Goal: Information Seeking & Learning: Learn about a topic

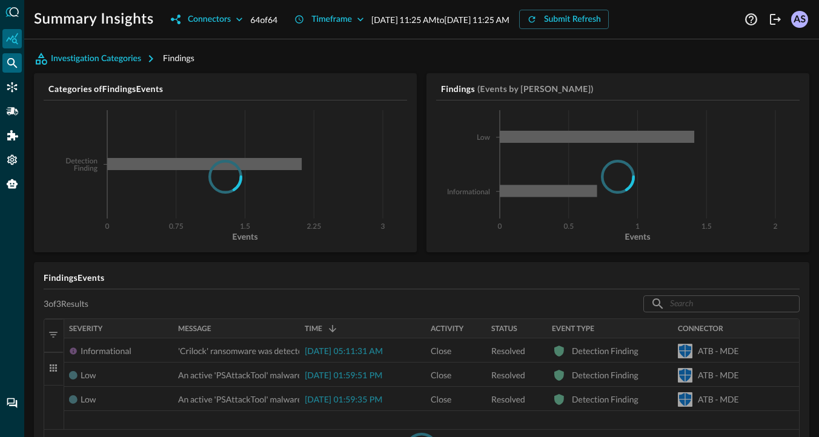
click at [13, 62] on icon "Federated Search" at bounding box center [12, 63] width 10 height 10
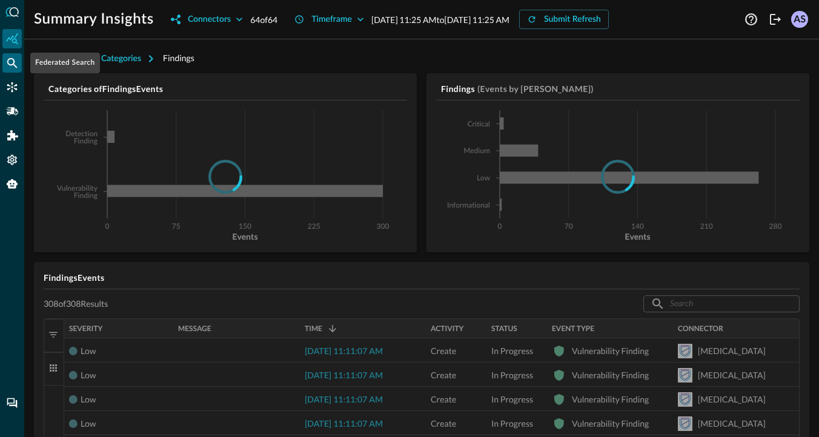
click at [18, 64] on icon "Federated Search" at bounding box center [12, 63] width 12 height 12
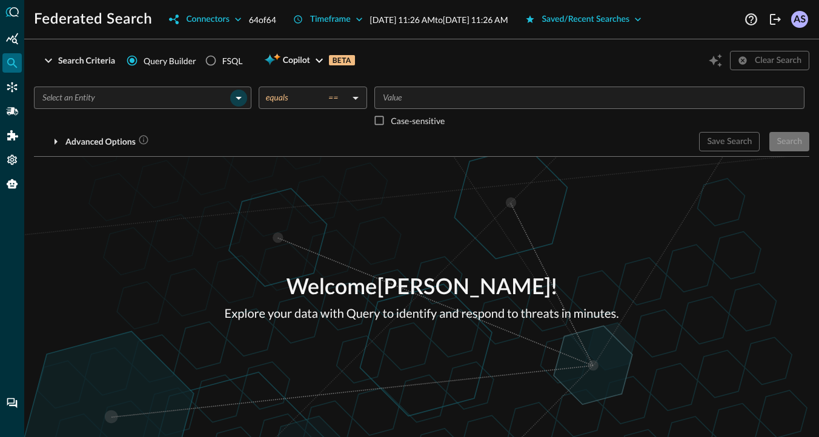
click at [236, 96] on icon "Open" at bounding box center [238, 98] width 15 height 15
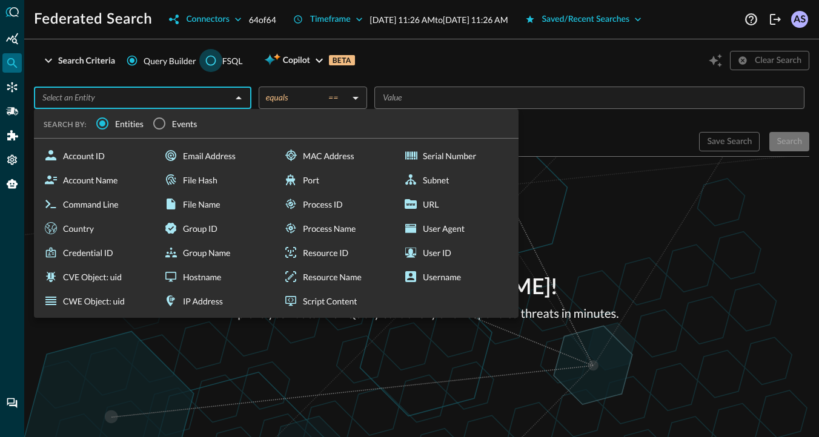
click at [212, 63] on input "FSQL" at bounding box center [210, 60] width 23 height 23
radio input "true"
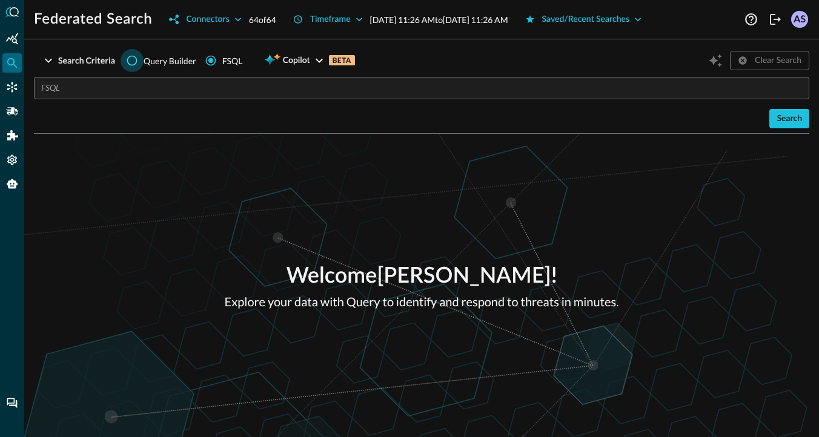
click at [132, 59] on input "Query Builder" at bounding box center [132, 60] width 23 height 23
radio input "true"
radio input "false"
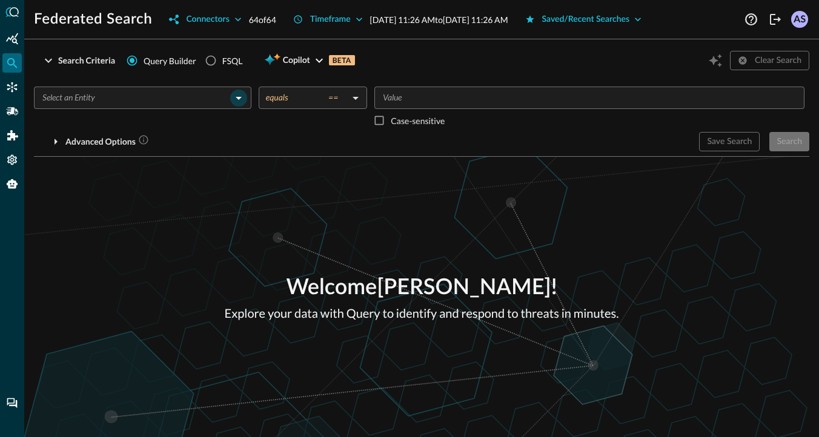
click at [231, 96] on icon "Open" at bounding box center [238, 98] width 15 height 15
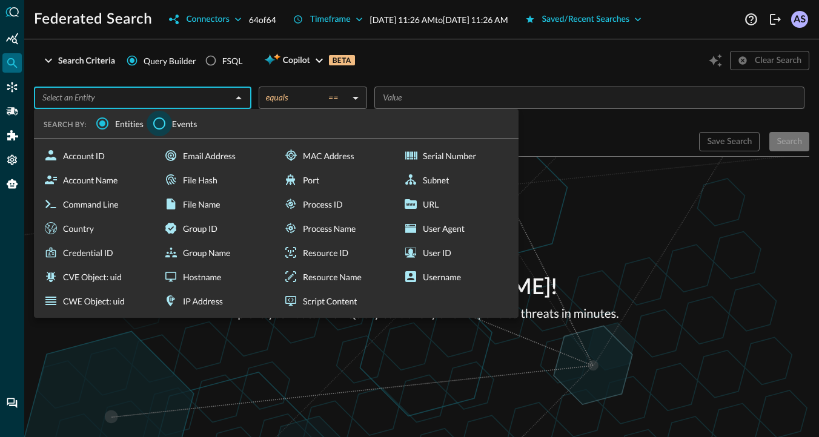
click at [159, 125] on input "Events" at bounding box center [159, 123] width 25 height 25
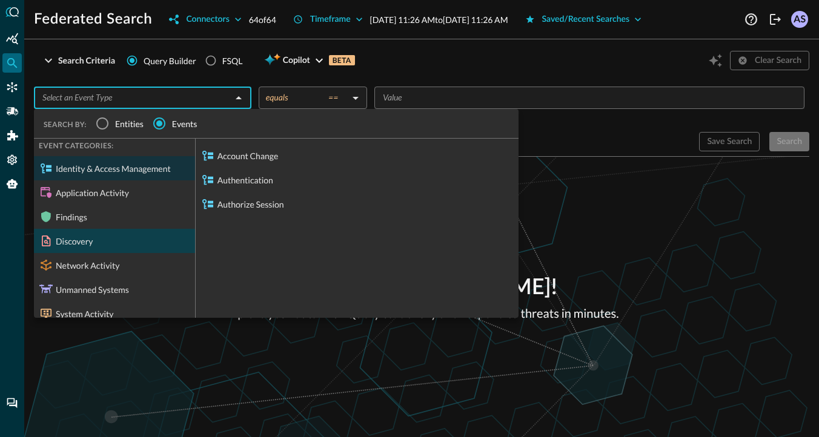
click at [114, 247] on div "Discovery" at bounding box center [114, 241] width 161 height 24
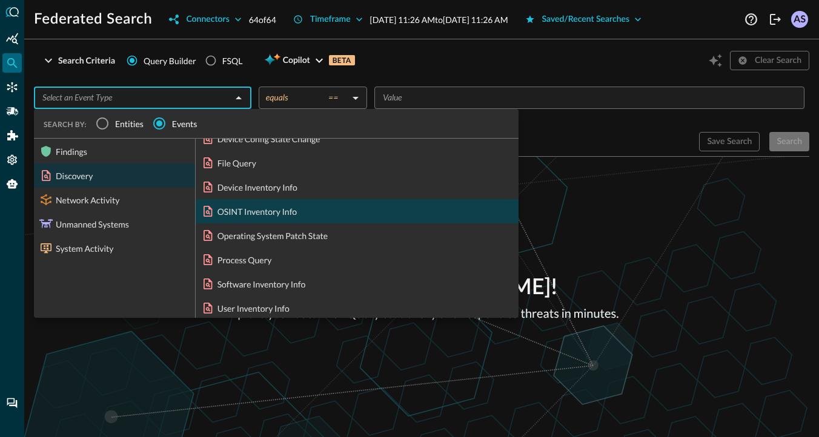
scroll to position [64, 0]
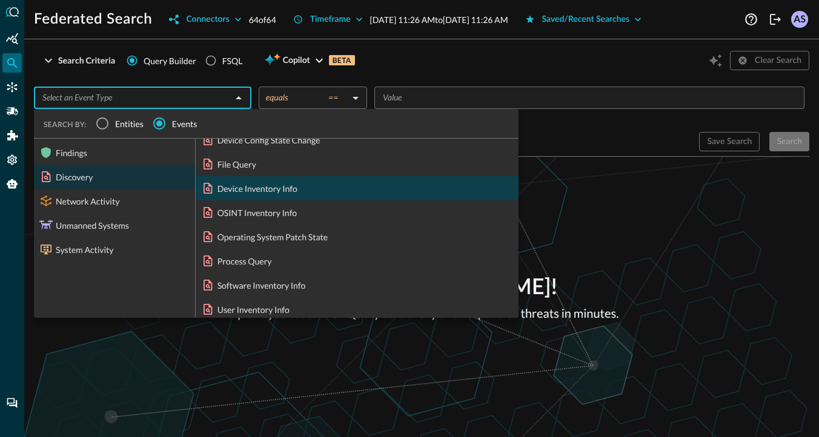
click at [238, 188] on div "Device Inventory Info" at bounding box center [357, 188] width 323 height 24
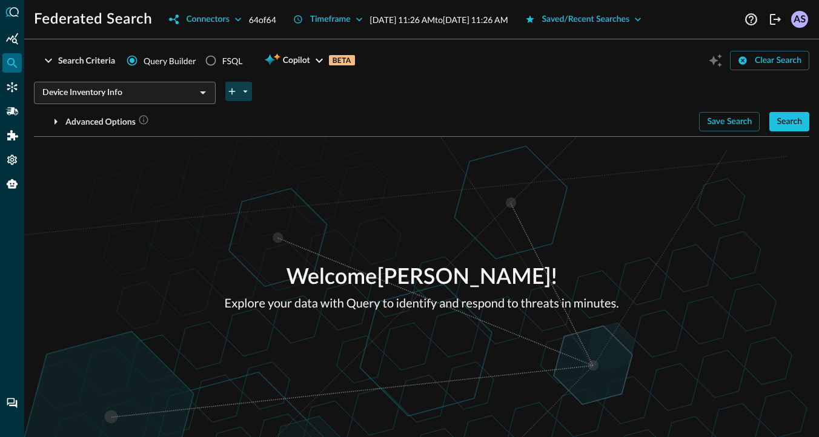
click at [235, 96] on icon "plus-arrow-button" at bounding box center [232, 91] width 11 height 11
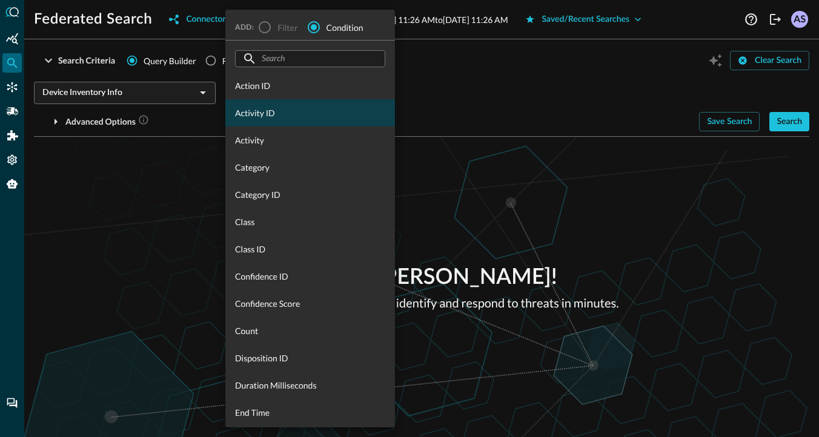
click at [256, 102] on div "Activity ID" at bounding box center [310, 112] width 170 height 27
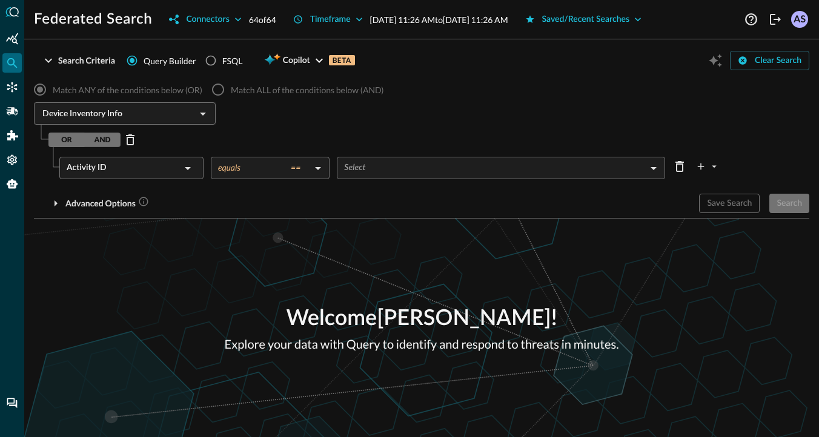
click at [187, 173] on icon at bounding box center [188, 168] width 15 height 15
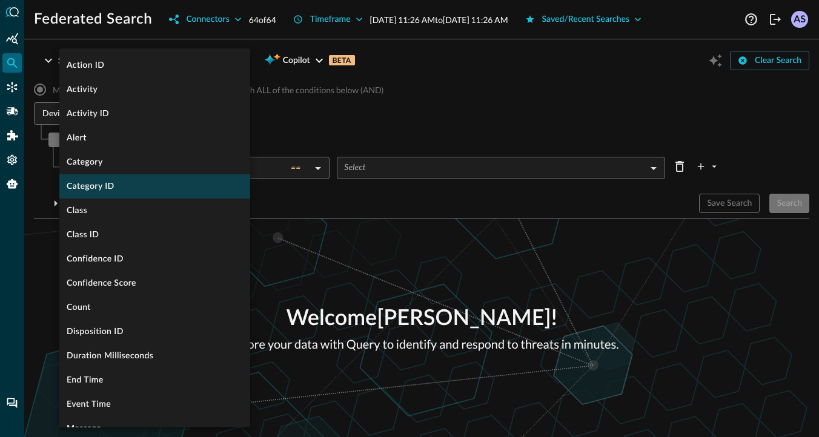
click at [159, 190] on li "Category ID" at bounding box center [154, 187] width 191 height 24
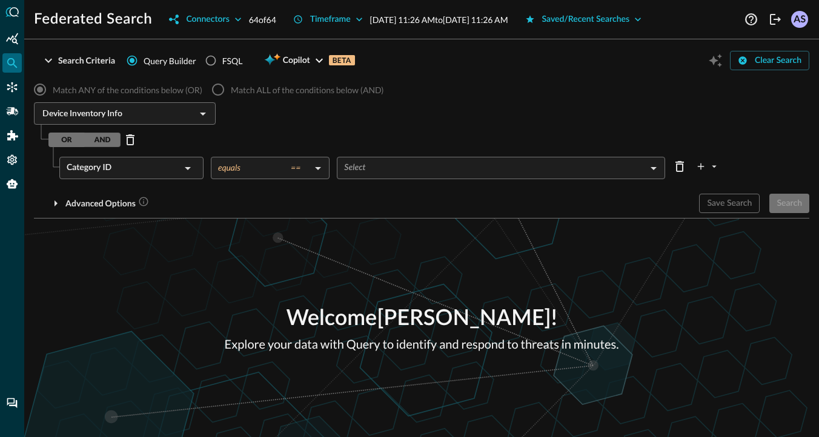
click at [238, 167] on body "Federated Search Connectors 64 of 64 Timeframe Oct 14, 2025 11:26 AM to Oct 15,…" at bounding box center [409, 218] width 819 height 437
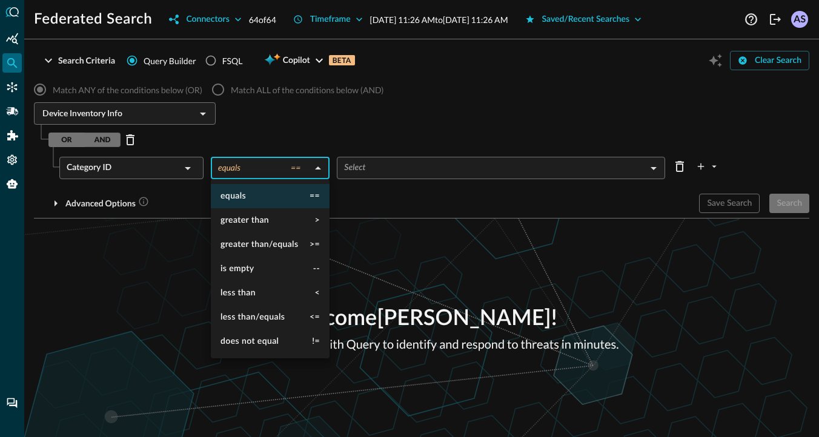
click at [178, 170] on div at bounding box center [409, 218] width 819 height 437
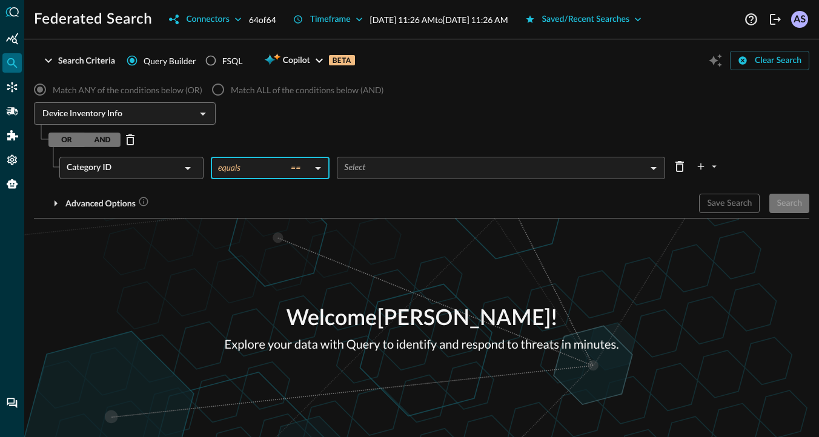
click at [178, 170] on div "Category ID" at bounding box center [124, 168] width 114 height 22
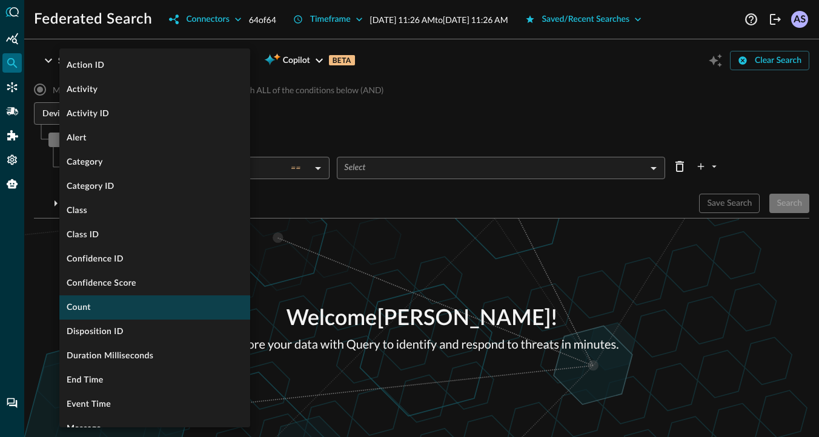
click at [129, 304] on li "Count" at bounding box center [154, 308] width 191 height 24
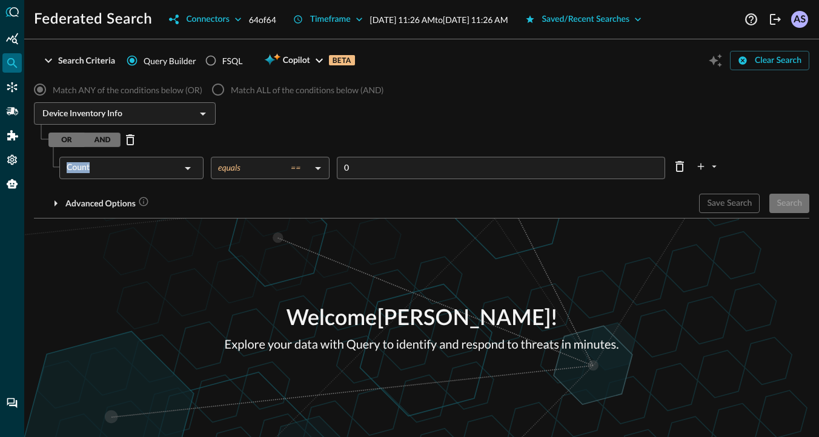
click at [170, 170] on div "Count" at bounding box center [124, 168] width 114 height 22
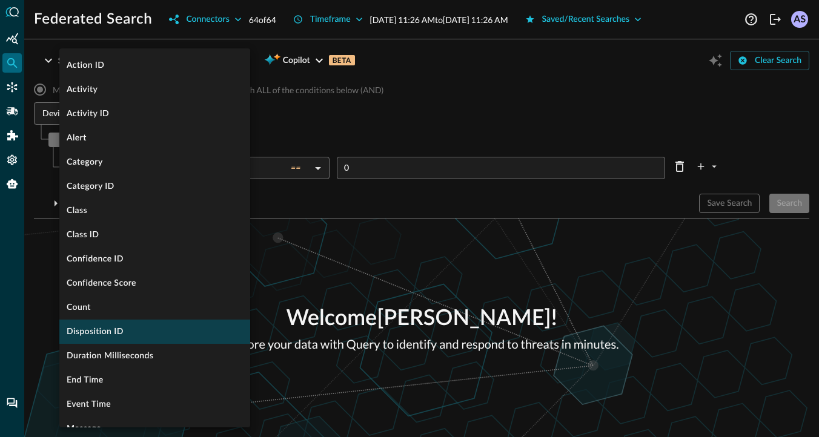
click at [116, 325] on li "Disposition ID" at bounding box center [154, 332] width 191 height 24
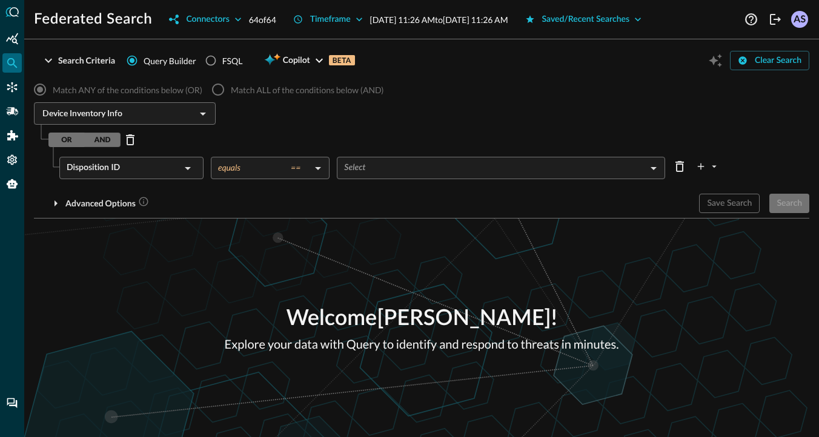
click at [162, 163] on div "Disposition ID" at bounding box center [124, 168] width 114 height 22
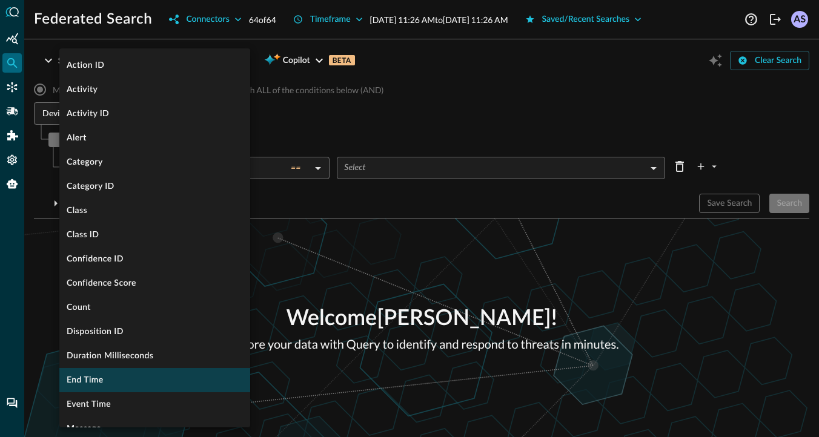
click at [116, 369] on li "End Time" at bounding box center [154, 380] width 191 height 24
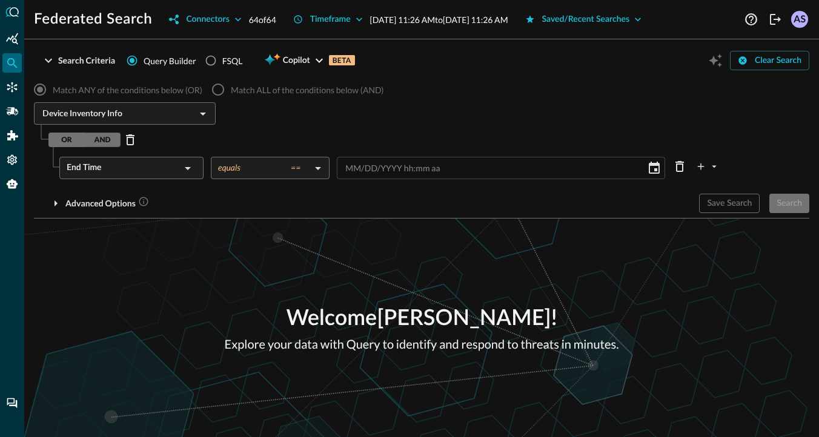
click at [180, 160] on div "End Time" at bounding box center [124, 168] width 114 height 22
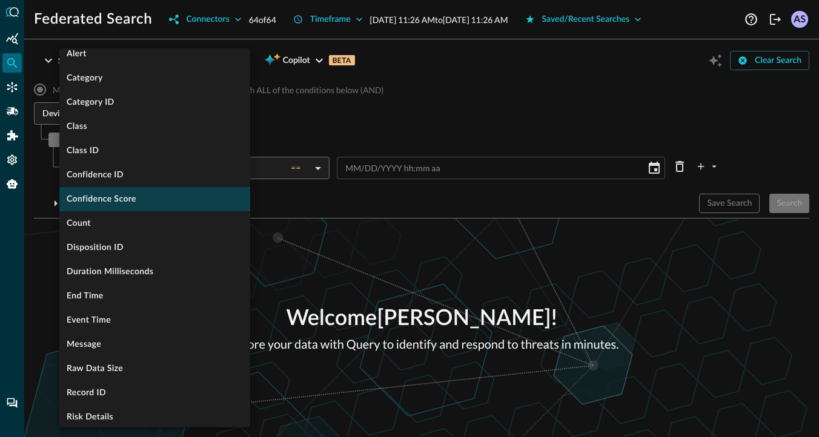
scroll to position [171, 0]
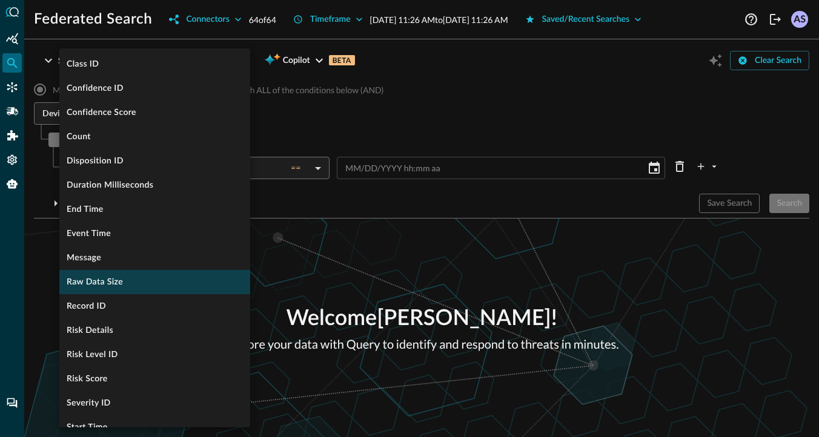
click at [140, 278] on li "Raw Data Size" at bounding box center [154, 282] width 191 height 24
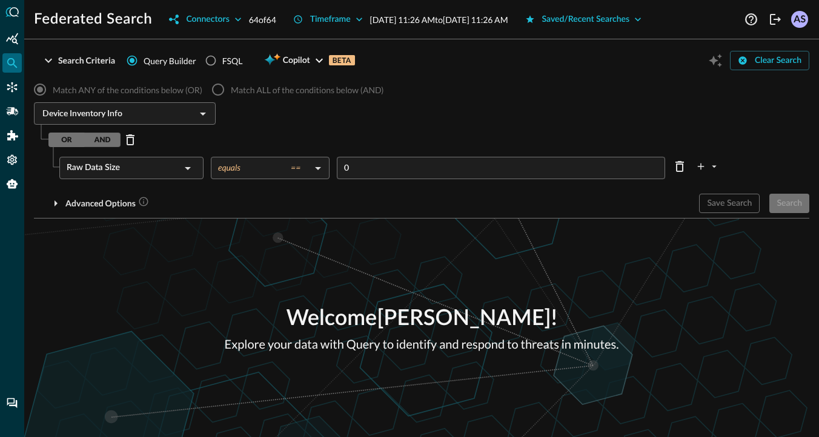
click at [171, 167] on div "Raw Data Size" at bounding box center [124, 168] width 114 height 22
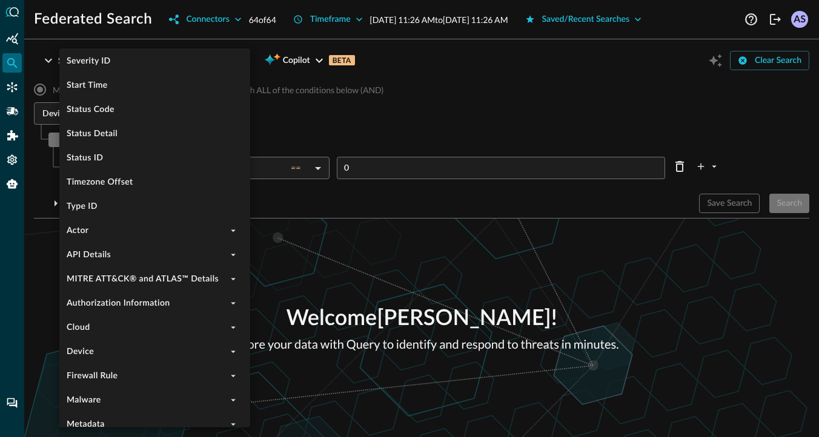
scroll to position [522, 0]
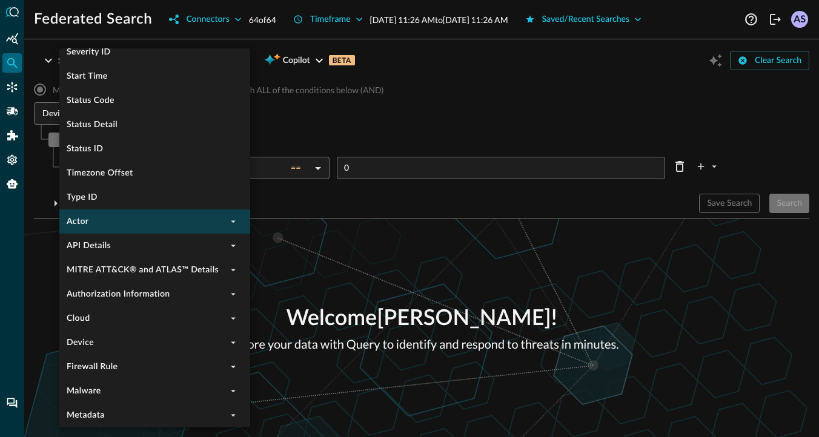
click at [220, 227] on li "Actor" at bounding box center [154, 222] width 191 height 24
click at [228, 222] on icon "expand" at bounding box center [233, 221] width 11 height 11
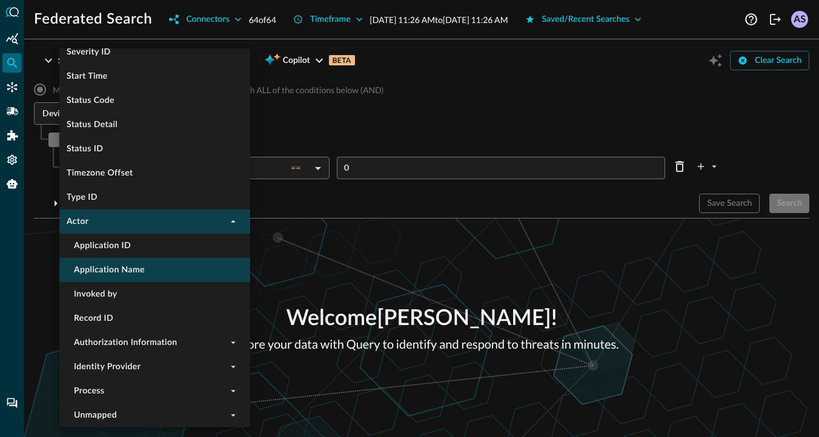
click at [142, 274] on li "Application Name" at bounding box center [154, 270] width 191 height 24
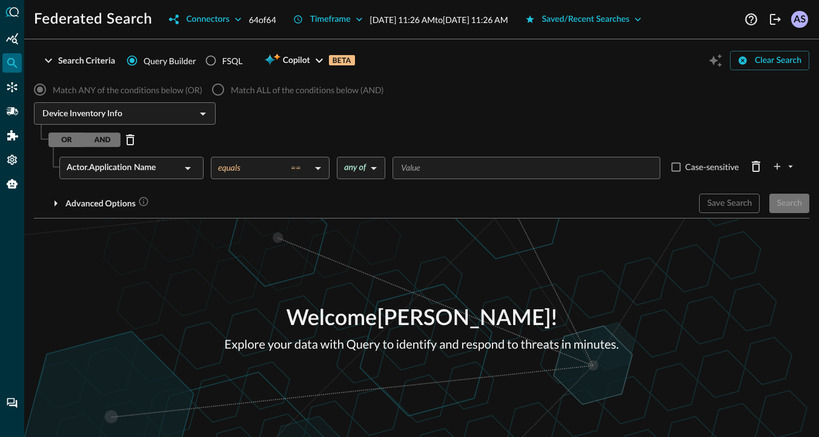
click at [359, 171] on body "Federated Search Connectors 64 of 64 Timeframe Oct 14, 2025 11:26 AM to Oct 15,…" at bounding box center [409, 218] width 819 height 437
click at [423, 201] on div at bounding box center [409, 218] width 819 height 437
click at [377, 172] on body "Federated Search Connectors 64 of 64 Timeframe Oct 14, 2025 11:26 AM to Oct 15,…" at bounding box center [409, 218] width 819 height 437
click at [451, 205] on div at bounding box center [409, 218] width 819 height 437
click at [322, 170] on body "Federated Search Connectors 64 of 64 Timeframe Oct 14, 2025 11:26 AM to Oct 15,…" at bounding box center [409, 218] width 819 height 437
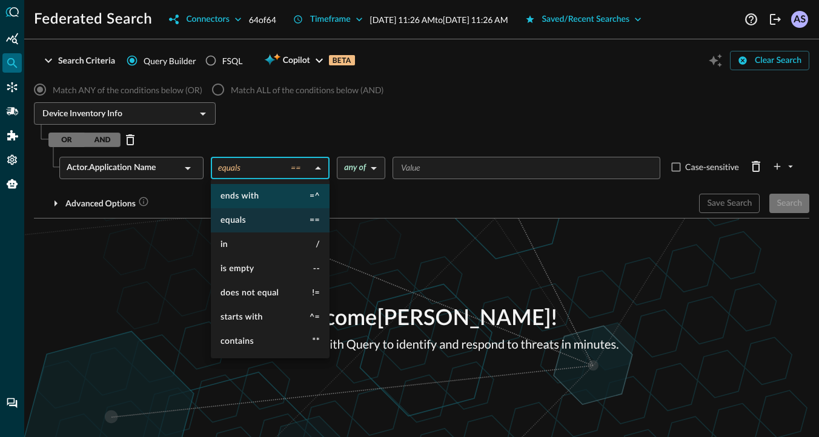
click at [298, 196] on li "ends with =^" at bounding box center [270, 196] width 119 height 24
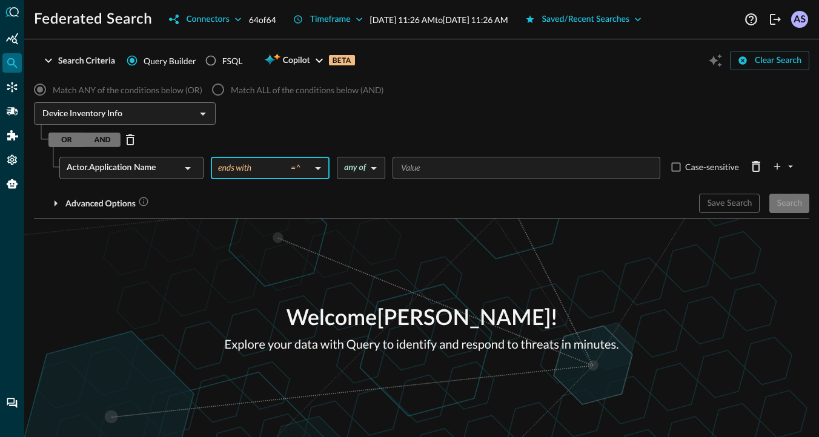
click at [311, 168] on body "Federated Search Connectors 64 of 64 Timeframe Oct 14, 2025 11:26 AM to Oct 15,…" at bounding box center [409, 218] width 819 height 437
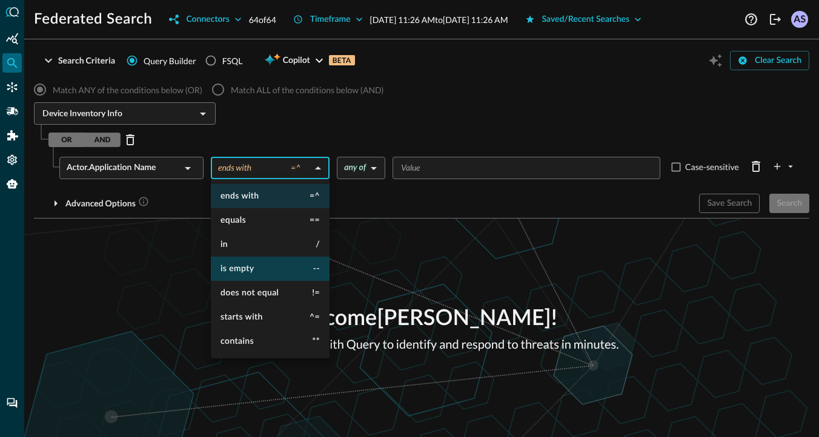
click at [261, 278] on li "is empty --" at bounding box center [270, 269] width 119 height 24
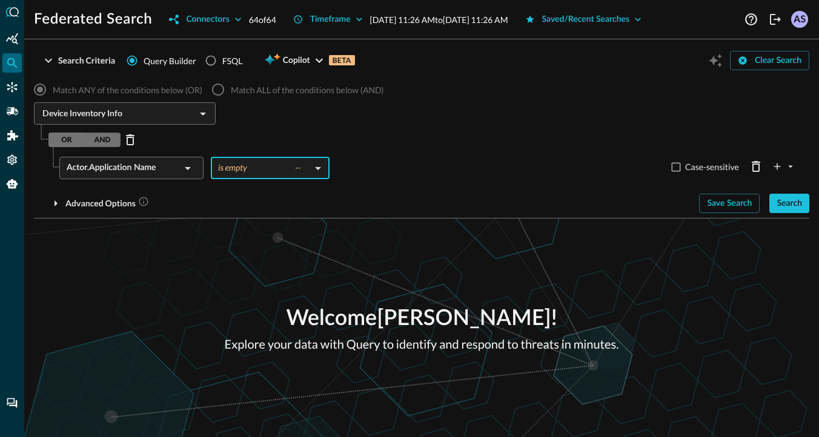
click at [310, 169] on body "Federated Search Connectors 64 of 64 Timeframe Oct 14, 2025 11:26 AM to Oct 15,…" at bounding box center [409, 218] width 819 height 437
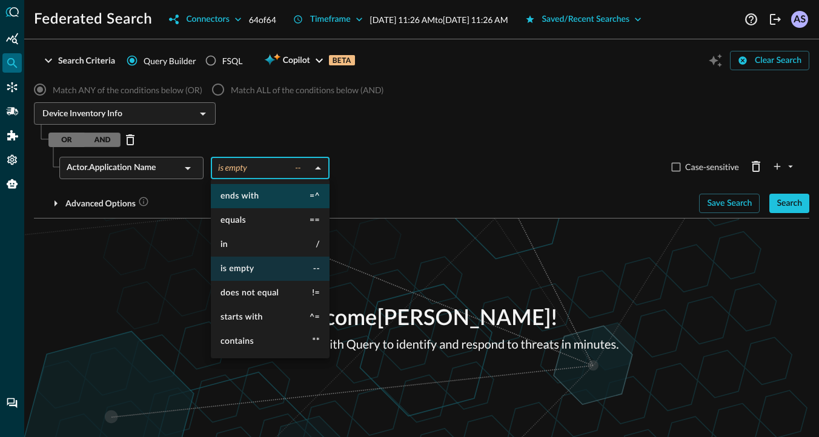
click at [283, 207] on li "ends with =^" at bounding box center [270, 196] width 119 height 24
type input "ends with"
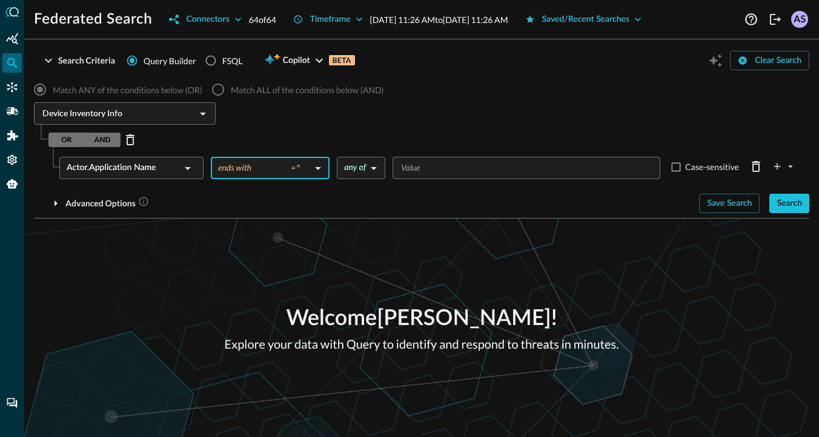
click at [348, 205] on div "Advanced Options" at bounding box center [362, 203] width 656 height 19
click at [365, 173] on body "Federated Search Connectors 64 of 64 Timeframe Oct 14, 2025 11:26 AM to Oct 15,…" at bounding box center [409, 218] width 819 height 437
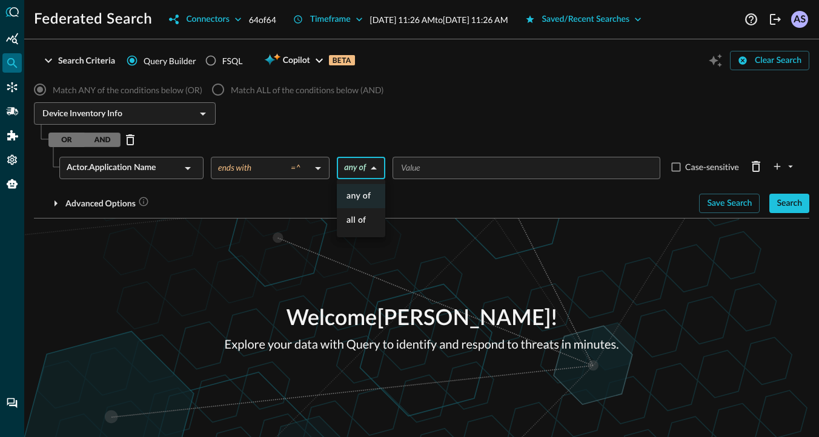
click at [404, 125] on div at bounding box center [409, 218] width 819 height 437
click at [316, 167] on body "Federated Search Connectors 64 of 64 Timeframe Oct 14, 2025 11:26 AM to Oct 15,…" at bounding box center [409, 218] width 819 height 437
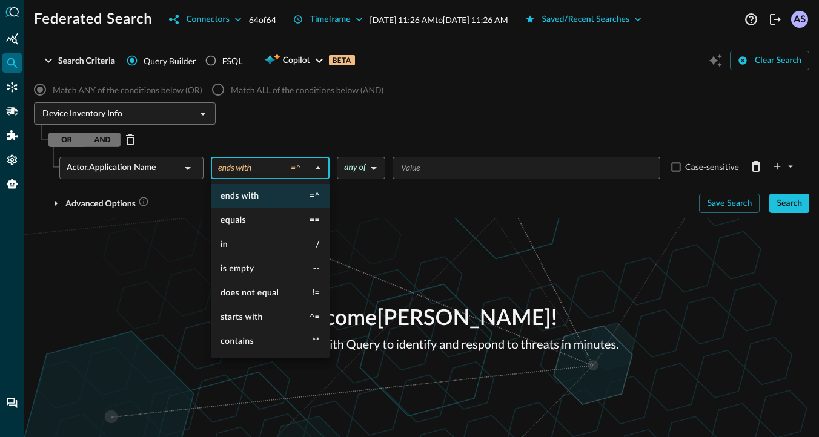
click at [363, 121] on div at bounding box center [409, 218] width 819 height 437
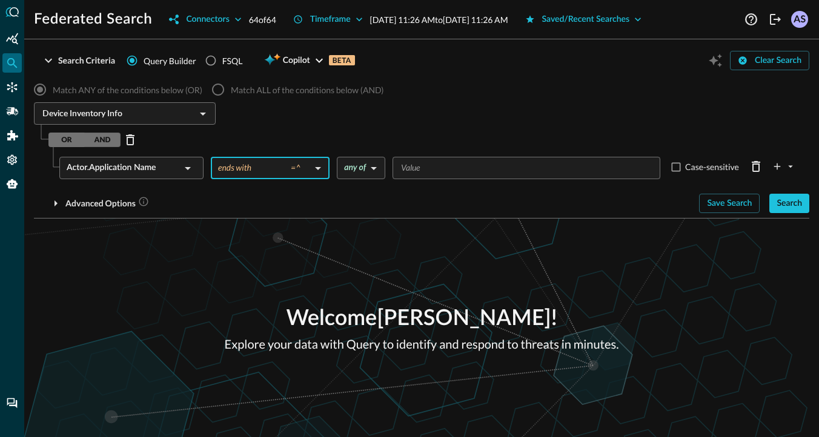
click at [425, 173] on input "Value" at bounding box center [525, 168] width 259 height 15
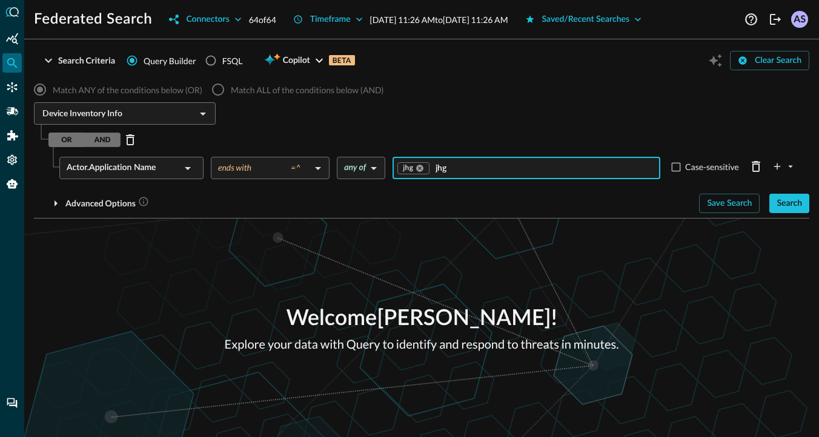
type input "jhg"
type input "jb"
click at [442, 231] on div "Welcome Akash Shastri ! Explore your data with Query to identify and respond to…" at bounding box center [421, 328] width 795 height 219
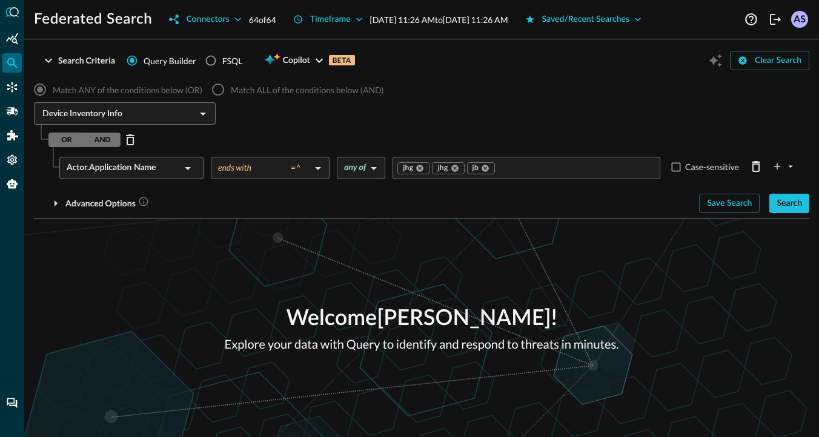
click at [372, 176] on body "Federated Search Connectors 64 of 64 Timeframe Oct 14, 2025 11:26 AM to Oct 15,…" at bounding box center [409, 218] width 819 height 437
click at [361, 195] on li "any of" at bounding box center [361, 196] width 48 height 24
click at [383, 190] on div "Match ANY of the conditions below (OR) Match ALL of the conditions below (AND) …" at bounding box center [422, 145] width 776 height 136
click at [370, 169] on body "Federated Search Connectors 64 of 64 Timeframe Oct 14, 2025 11:26 AM to Oct 15,…" at bounding box center [409, 218] width 819 height 437
click at [401, 133] on div at bounding box center [409, 218] width 819 height 437
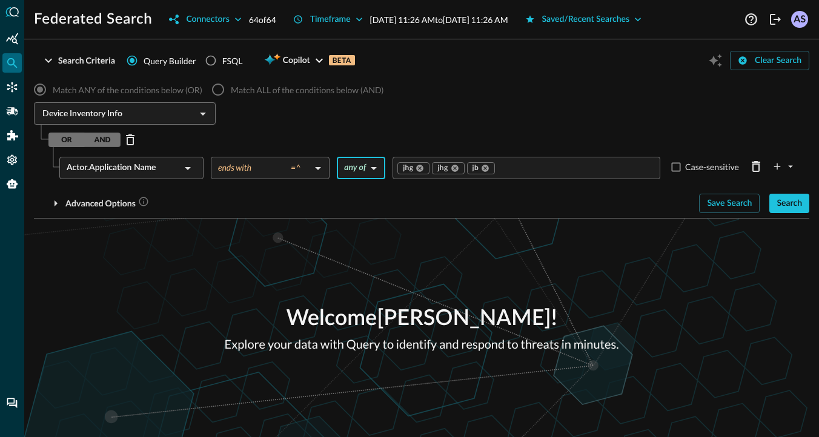
click at [367, 171] on body "Federated Search Connectors 64 of 64 Timeframe Oct 14, 2025 11:26 AM to Oct 15,…" at bounding box center [409, 218] width 819 height 437
click at [391, 151] on div at bounding box center [409, 218] width 819 height 437
click at [308, 172] on body "Federated Search Connectors 64 of 64 Timeframe Oct 14, 2025 11:26 AM to Oct 15,…" at bounding box center [409, 218] width 819 height 437
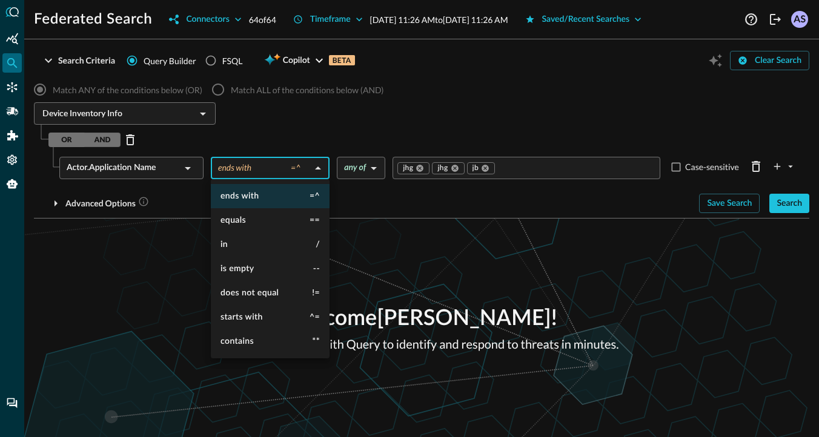
click at [342, 139] on div at bounding box center [409, 218] width 819 height 437
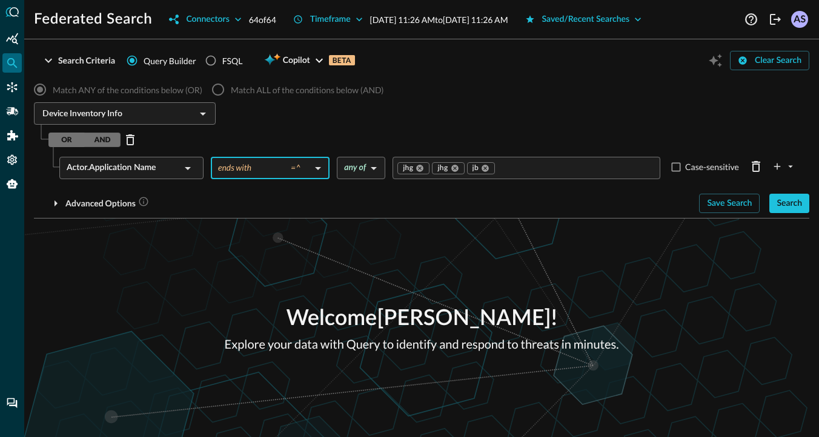
click at [315, 167] on body "Federated Search Connectors 64 of 64 Timeframe Oct 14, 2025 11:26 AM to Oct 15,…" at bounding box center [409, 218] width 819 height 437
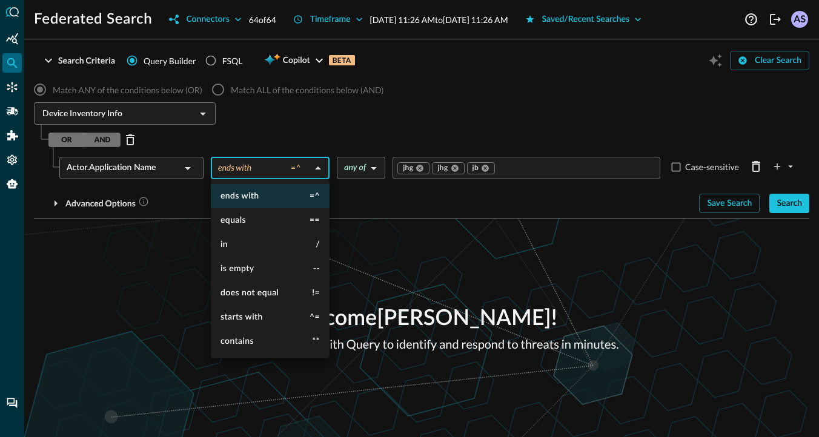
click at [340, 144] on div at bounding box center [409, 218] width 819 height 437
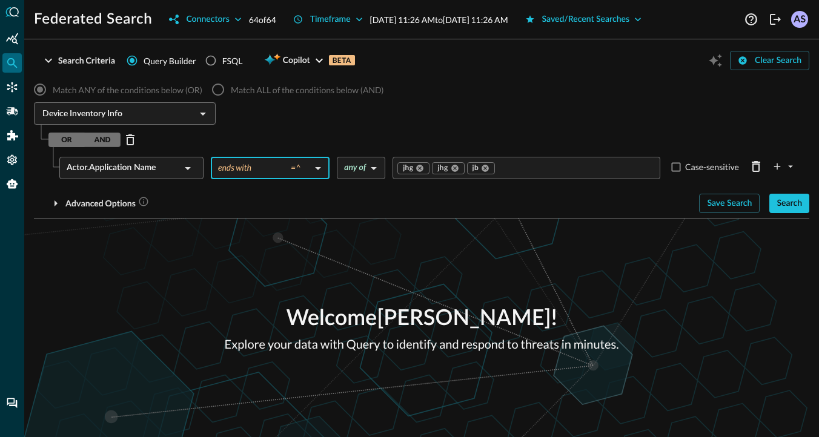
click at [316, 168] on body "Federated Search Connectors 64 of 64 Timeframe Oct 14, 2025 11:26 AM to Oct 15,…" at bounding box center [409, 218] width 819 height 437
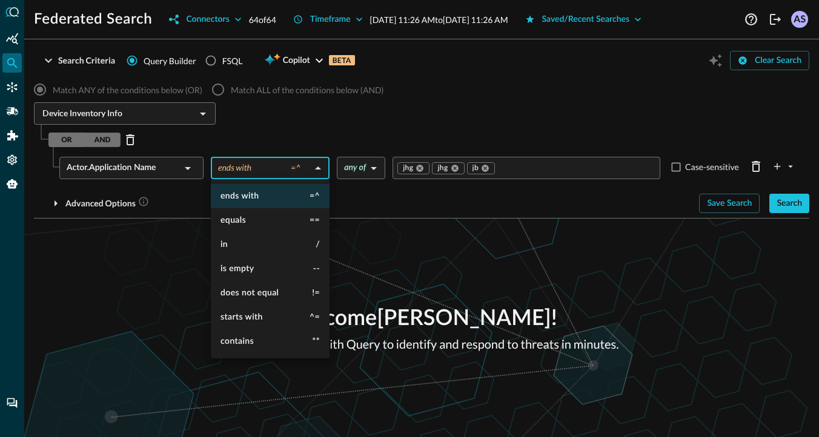
click at [369, 168] on div at bounding box center [409, 218] width 819 height 437
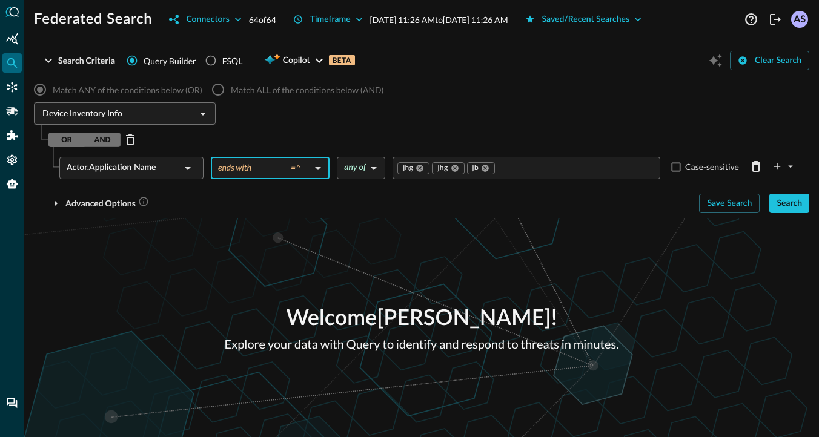
click at [357, 169] on body "Federated Search Connectors 64 of 64 Timeframe Oct 14, 2025 11:26 AM to Oct 15,…" at bounding box center [409, 218] width 819 height 437
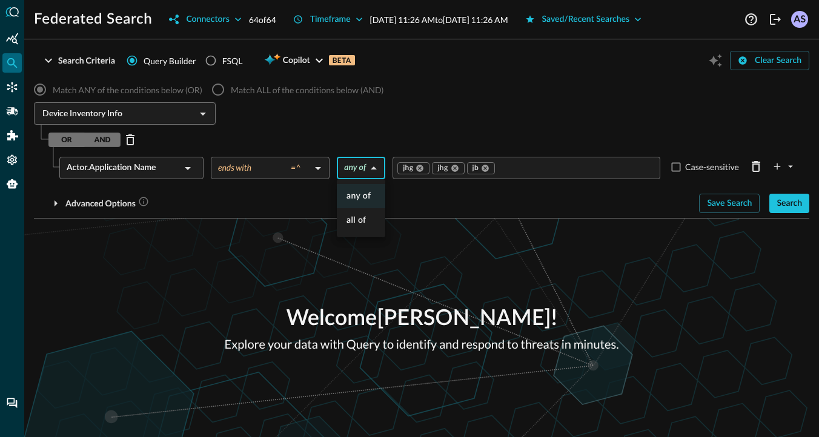
click at [371, 130] on div at bounding box center [409, 218] width 819 height 437
click at [288, 172] on body "Federated Search Connectors 64 of 64 Timeframe Oct 14, 2025 11:26 AM to Oct 15,…" at bounding box center [409, 218] width 819 height 437
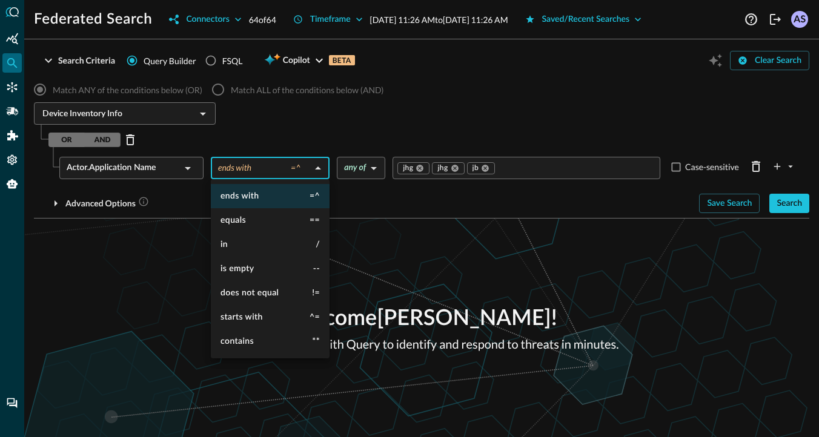
click at [347, 136] on div at bounding box center [409, 218] width 819 height 437
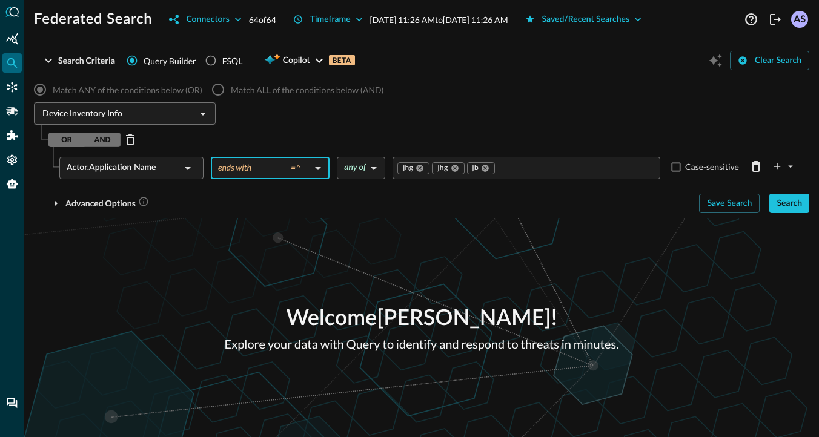
click at [371, 168] on body "Federated Search Connectors 64 of 64 Timeframe Oct 14, 2025 11:26 AM to Oct 15,…" at bounding box center [409, 218] width 819 height 437
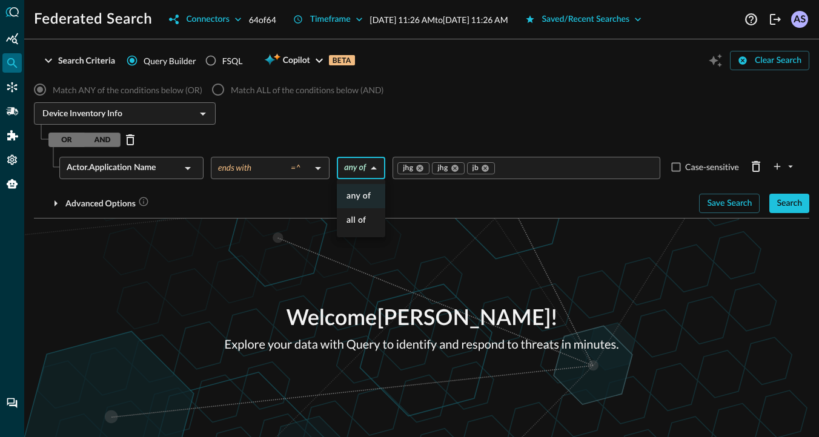
click at [396, 137] on div at bounding box center [409, 218] width 819 height 437
click at [677, 170] on input "Case-sensitive" at bounding box center [676, 167] width 12 height 12
checkbox input "false"
click at [563, 129] on div "Match ANY of the conditions below (OR) Match ALL of the conditions below (AND) …" at bounding box center [422, 145] width 776 height 136
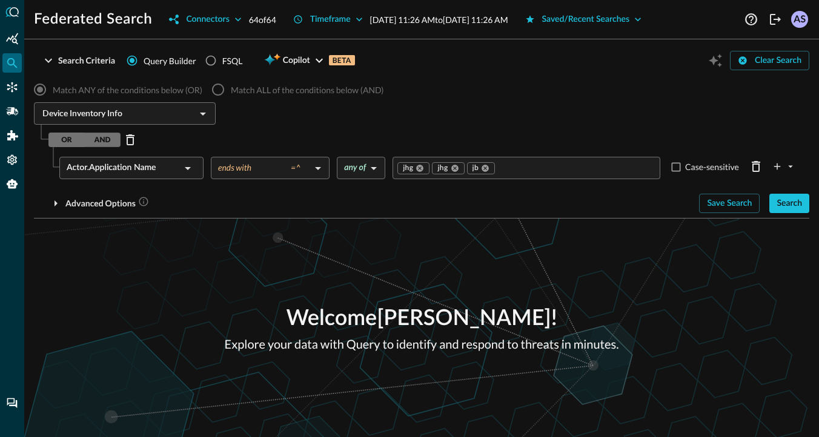
click at [174, 164] on div "Actor.Application Name" at bounding box center [124, 168] width 114 height 22
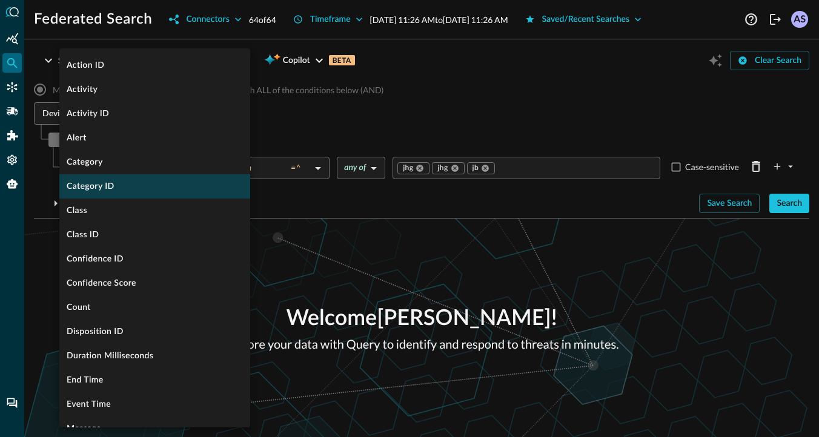
click at [144, 186] on li "Category ID" at bounding box center [154, 187] width 191 height 24
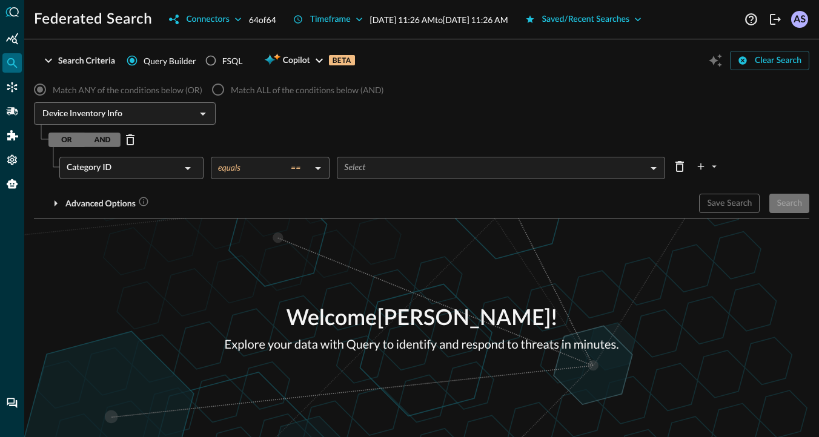
click at [258, 170] on body "Federated Search Connectors 64 of 64 Timeframe Oct 14, 2025 11:26 AM to Oct 15,…" at bounding box center [409, 218] width 819 height 437
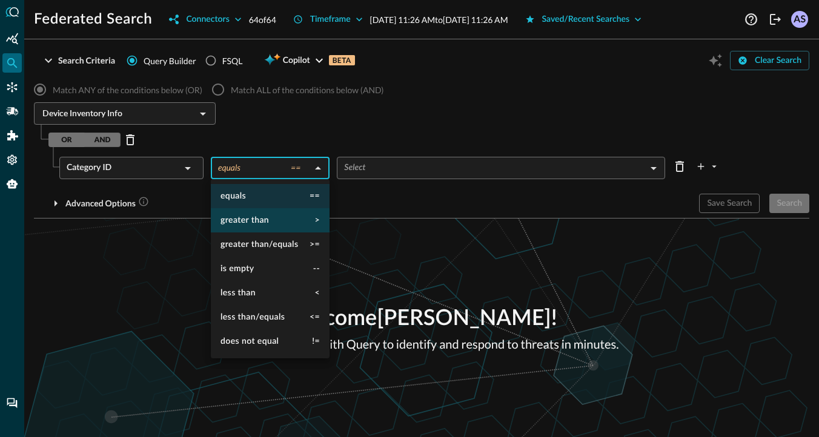
click at [258, 228] on li "greater than >" at bounding box center [270, 220] width 119 height 24
type input "greater than"
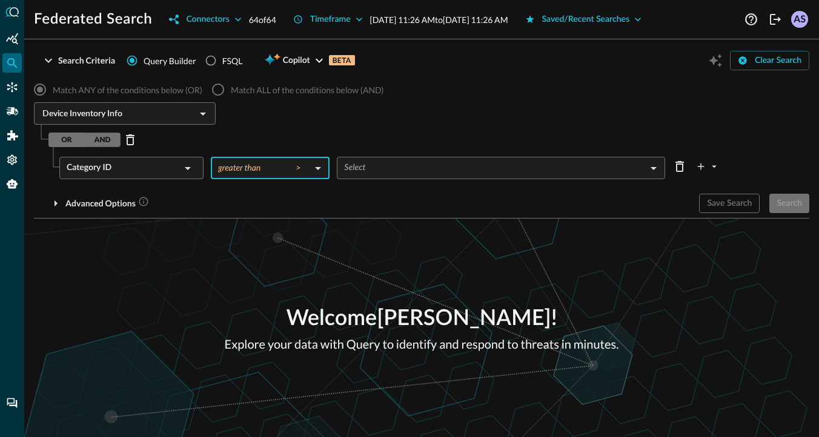
click at [356, 169] on body "Federated Search Connectors 64 of 64 Timeframe Oct 14, 2025 11:26 AM to Oct 15,…" at bounding box center [409, 218] width 819 height 437
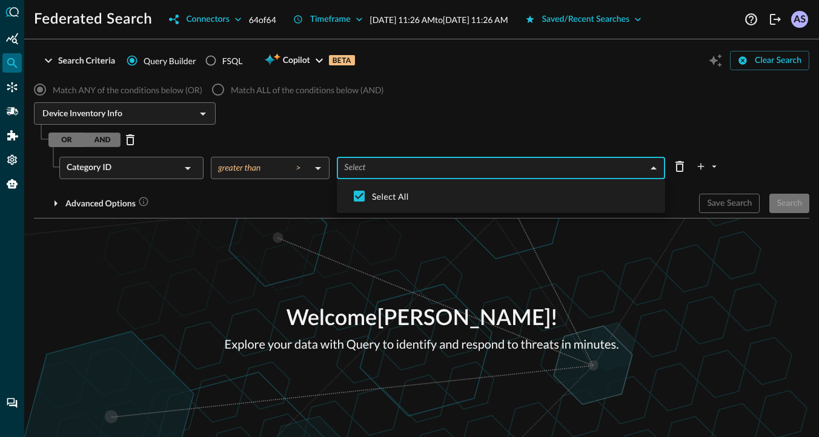
click at [281, 221] on div at bounding box center [409, 218] width 819 height 437
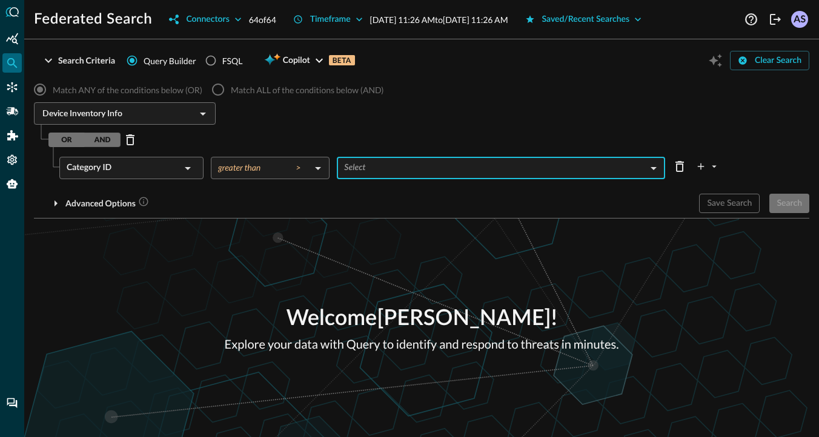
click at [377, 174] on body "Federated Search Connectors 64 of 64 Timeframe Oct 14, 2025 11:26 AM to Oct 15,…" at bounding box center [409, 218] width 819 height 437
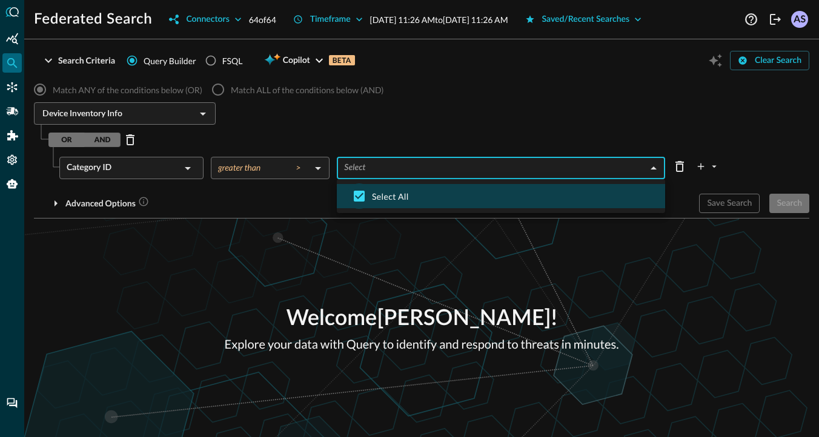
click at [360, 202] on input "checkbox" at bounding box center [359, 196] width 25 height 25
checkbox input "false"
type input "DISCOVERY"
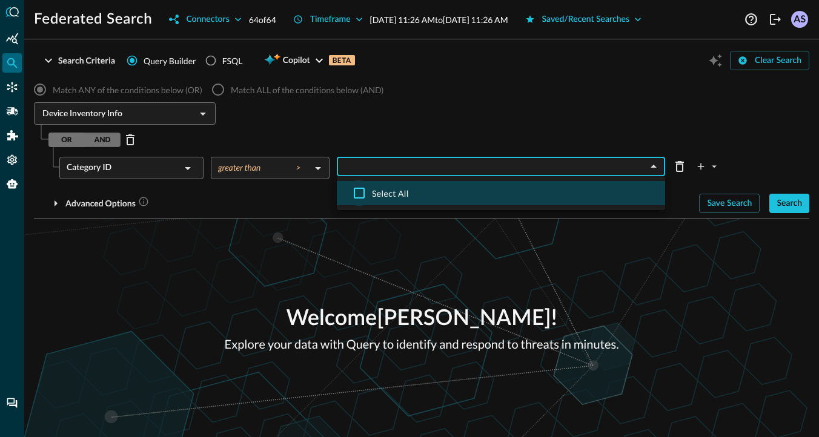
click at [360, 196] on input "checkbox" at bounding box center [359, 193] width 25 height 25
checkbox input "true"
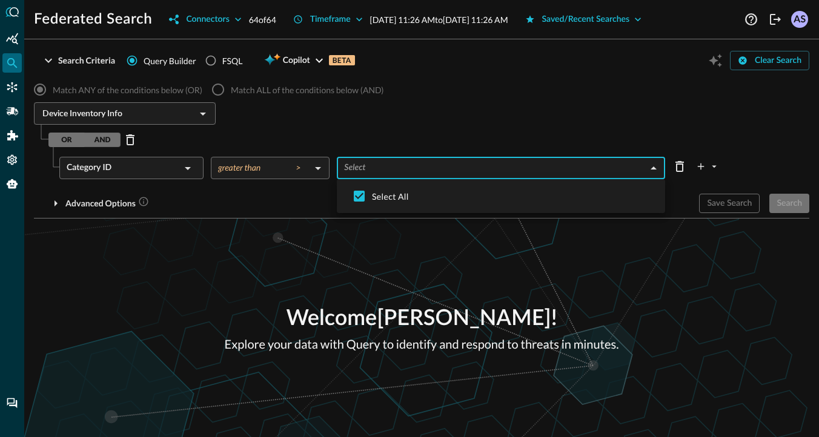
click at [287, 206] on div at bounding box center [409, 218] width 819 height 437
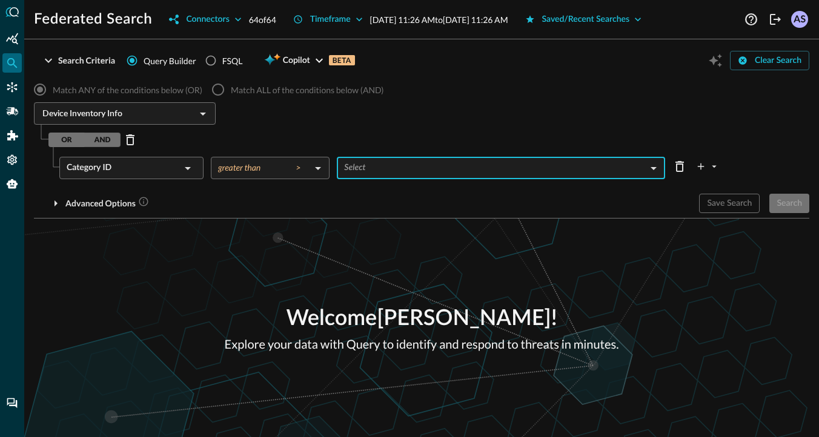
click at [388, 174] on body "Federated Search Connectors 64 of 64 Timeframe Oct 14, 2025 11:26 AM to Oct 15,…" at bounding box center [409, 218] width 819 height 437
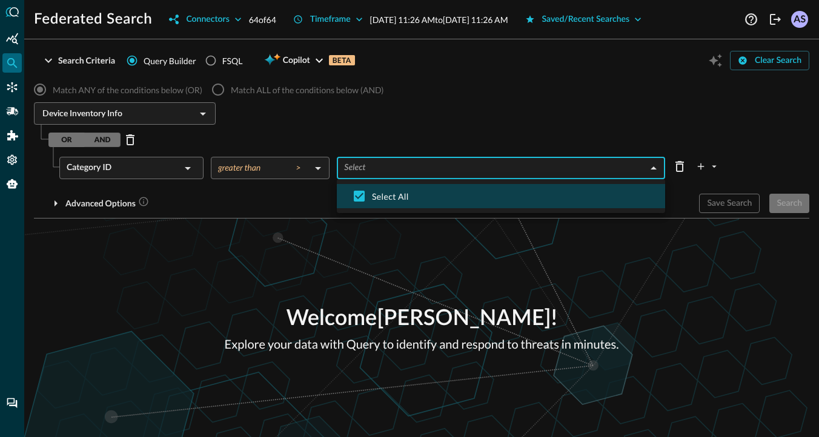
click at [380, 193] on span "Select All" at bounding box center [514, 196] width 284 height 13
type input "DISCOVERY"
checkbox input "false"
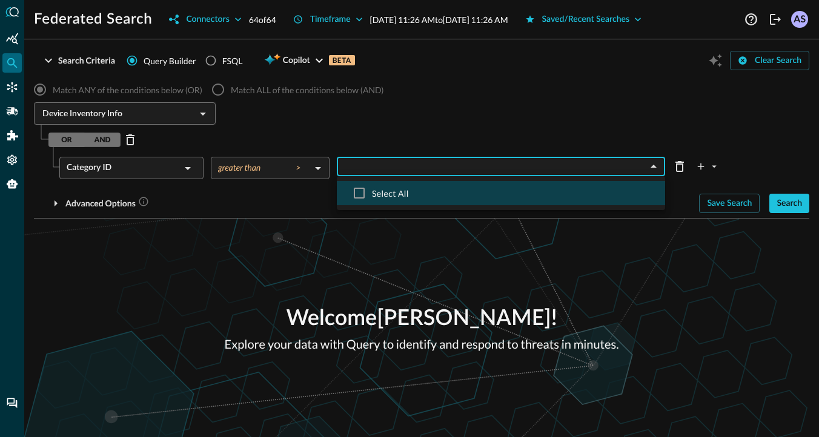
click at [380, 193] on span "Select All" at bounding box center [514, 193] width 284 height 13
checkbox input "true"
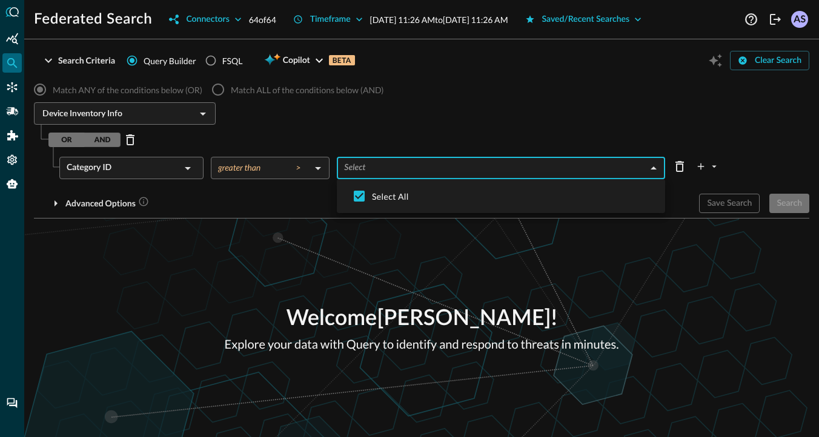
click at [298, 190] on div at bounding box center [409, 218] width 819 height 437
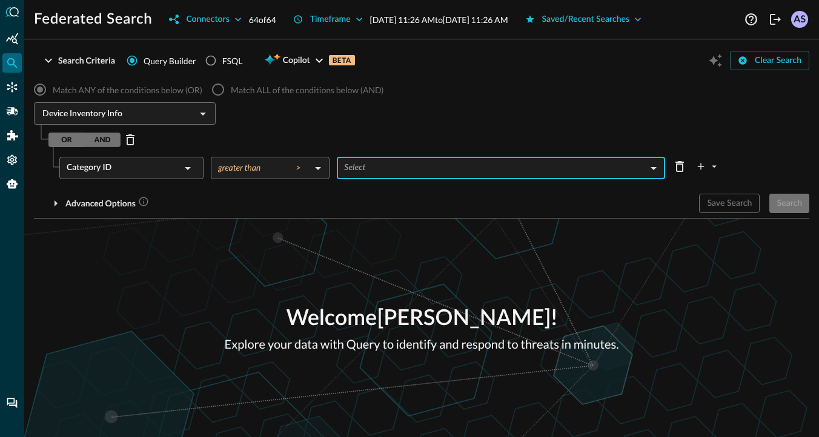
click at [164, 166] on div "Category ID" at bounding box center [124, 168] width 114 height 22
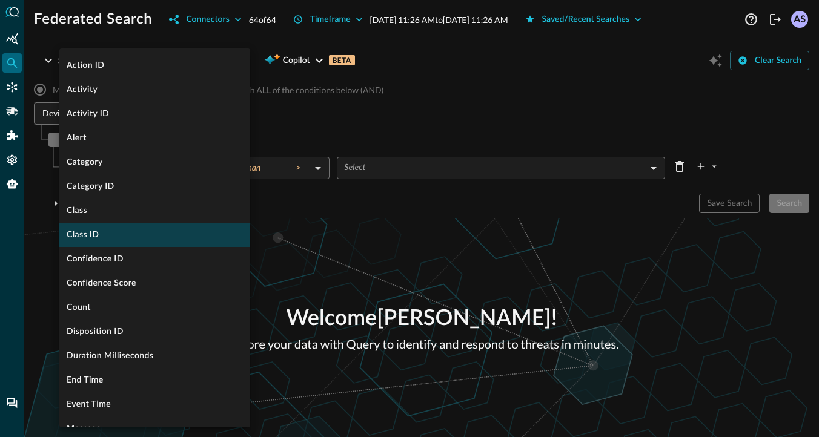
click at [122, 235] on li "Class ID" at bounding box center [154, 235] width 191 height 24
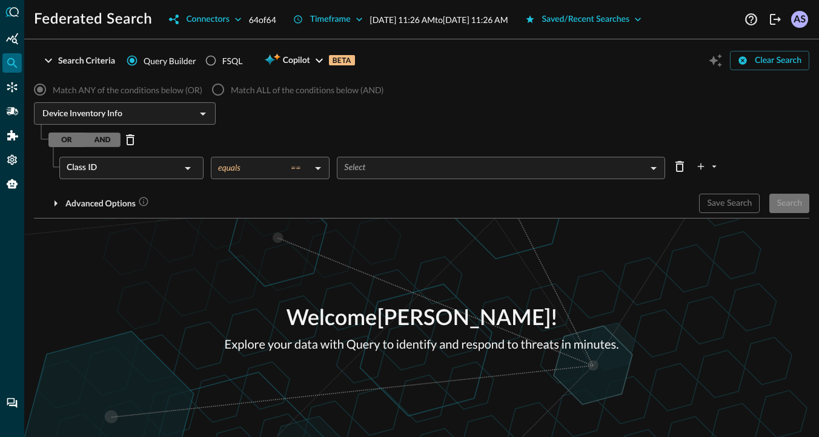
click at [349, 176] on body "Federated Search Connectors 64 of 64 Timeframe Oct 14, 2025 11:26 AM to Oct 15,…" at bounding box center [409, 218] width 819 height 437
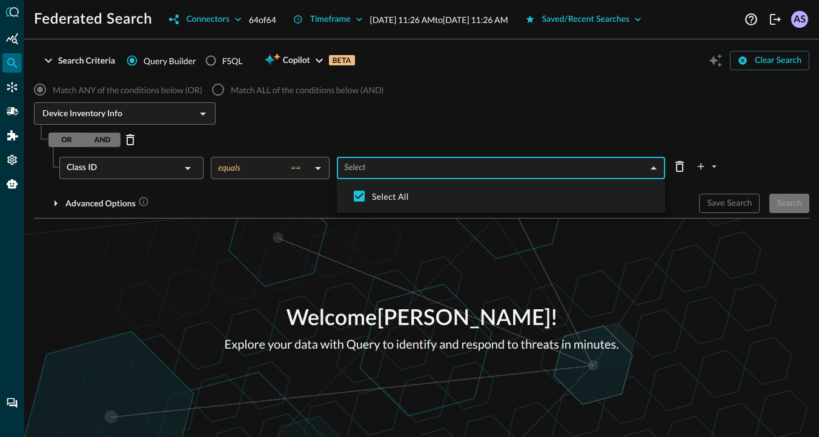
click at [314, 201] on div at bounding box center [409, 218] width 819 height 437
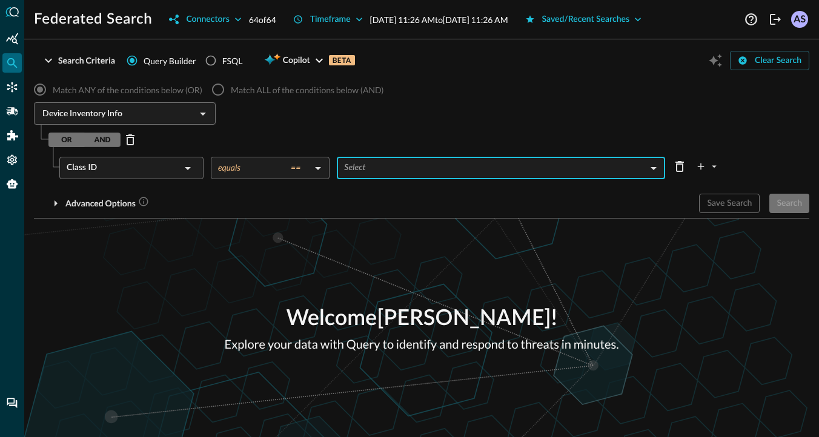
click at [175, 171] on div "Class ID" at bounding box center [124, 168] width 114 height 22
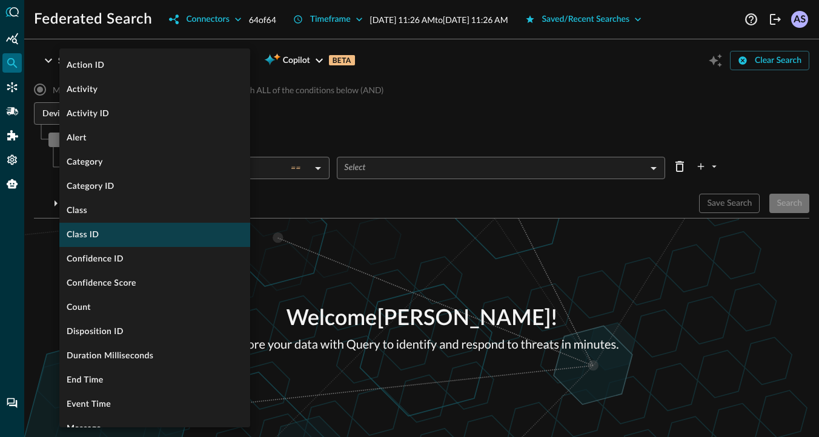
click at [150, 235] on li "Class ID" at bounding box center [154, 235] width 191 height 24
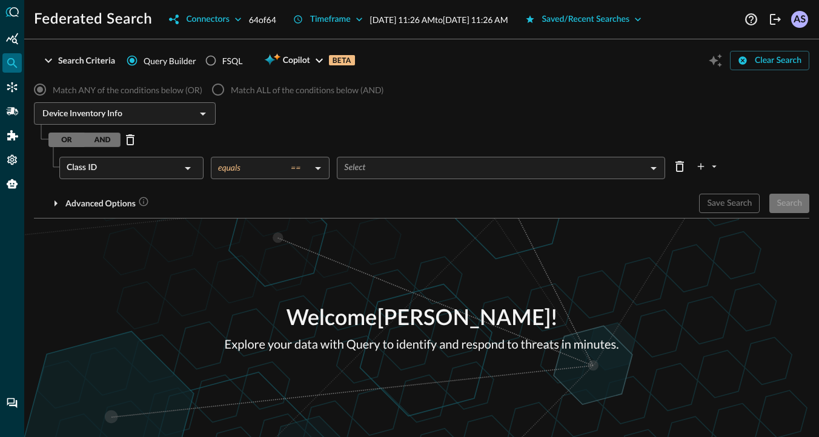
click at [190, 174] on icon at bounding box center [188, 168] width 15 height 15
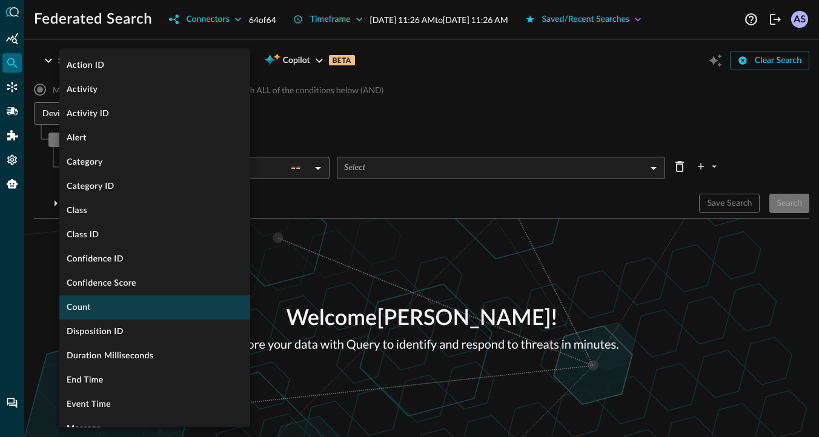
click at [133, 302] on li "Count" at bounding box center [154, 308] width 191 height 24
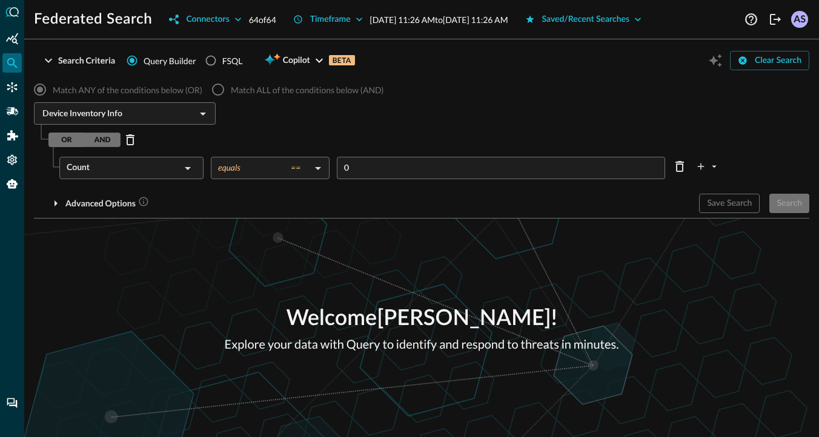
click at [284, 171] on body "Federated Search Connectors 64 of 64 Timeframe Oct 14, 2025 11:26 AM to Oct 15,…" at bounding box center [409, 218] width 819 height 437
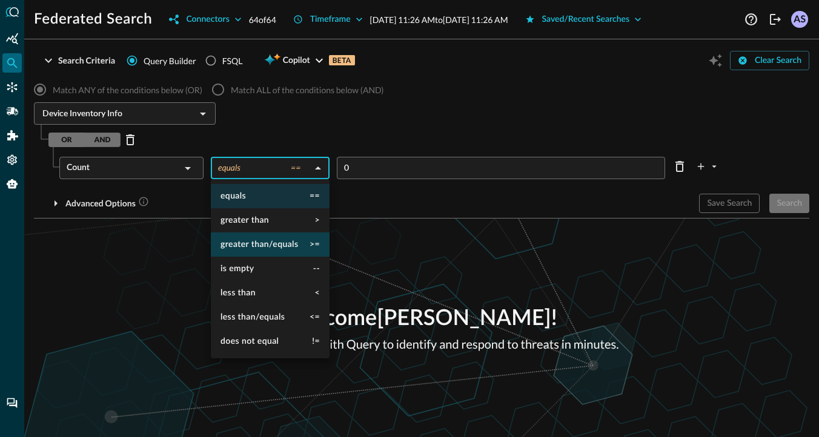
click at [251, 247] on span "greater than/equals" at bounding box center [260, 245] width 78 height 8
type input "greater than/equals"
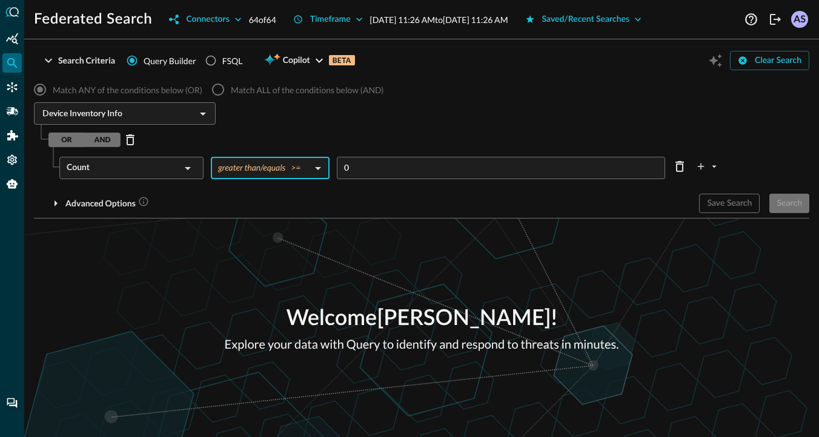
click at [364, 165] on input "0" at bounding box center [504, 168] width 321 height 22
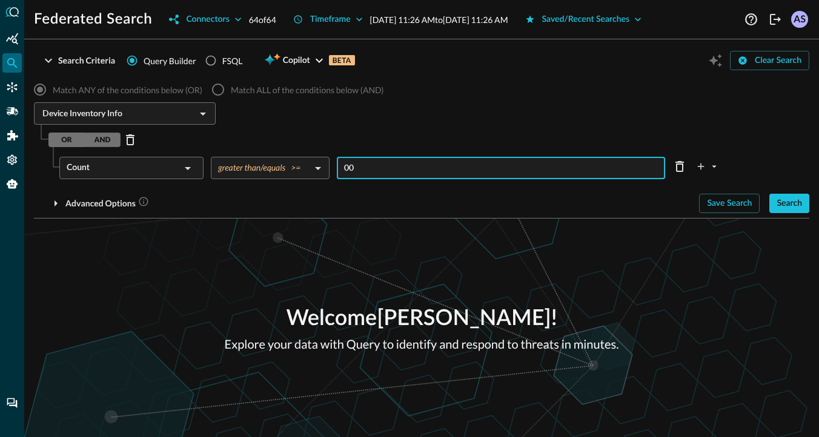
type input "00"
click at [175, 164] on div "Count" at bounding box center [124, 168] width 114 height 22
click at [175, 164] on li "Category" at bounding box center [130, 170] width 143 height 14
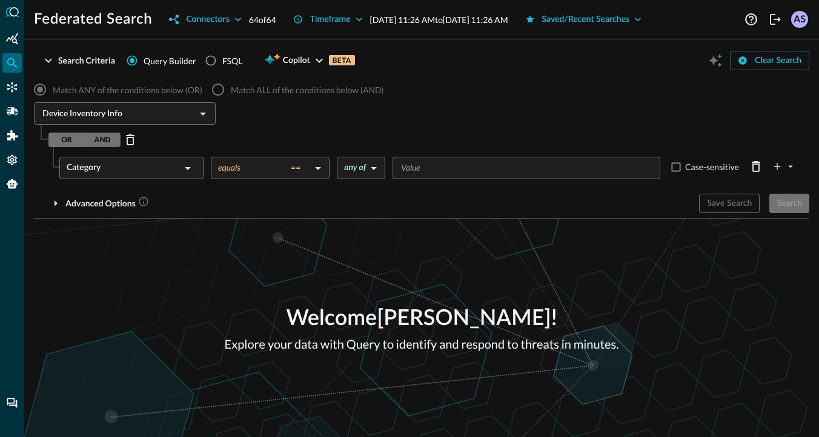
click at [175, 164] on div "Category" at bounding box center [124, 168] width 114 height 22
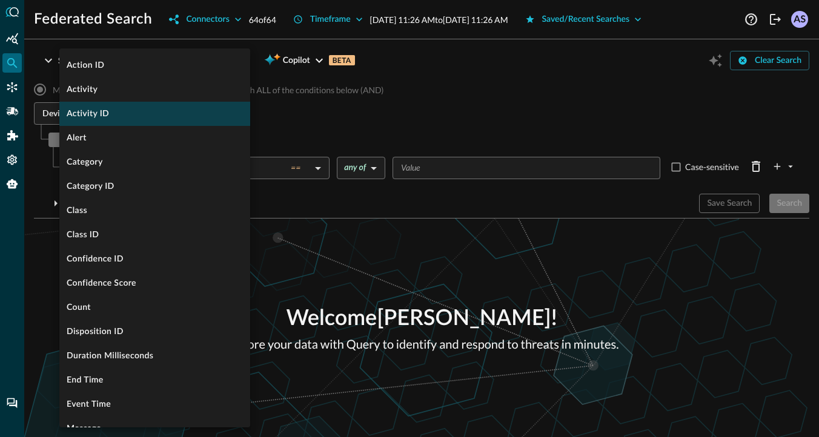
click at [119, 111] on li "Activity ID" at bounding box center [154, 114] width 191 height 24
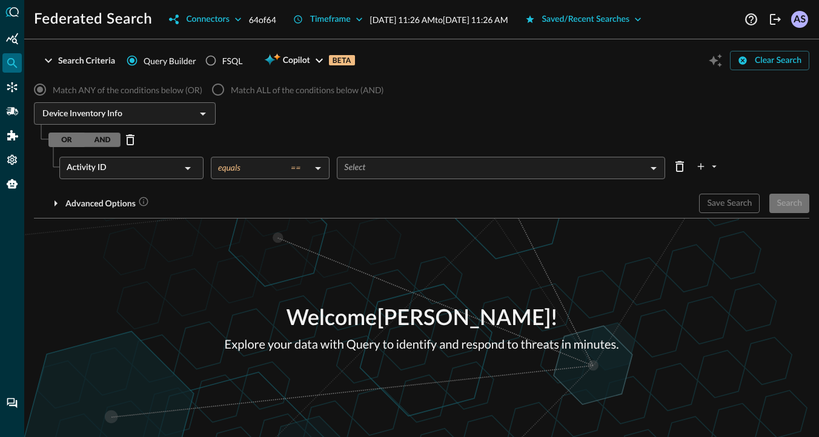
click at [139, 165] on div "Activity ID" at bounding box center [124, 168] width 114 height 22
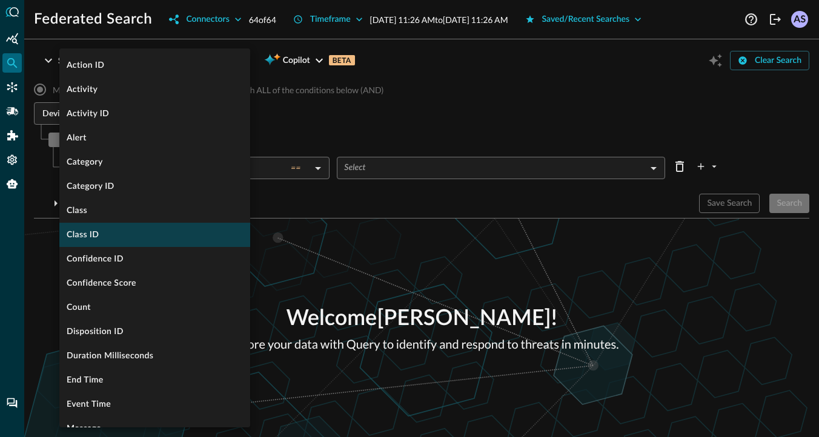
click at [128, 233] on li "Class ID" at bounding box center [154, 235] width 191 height 24
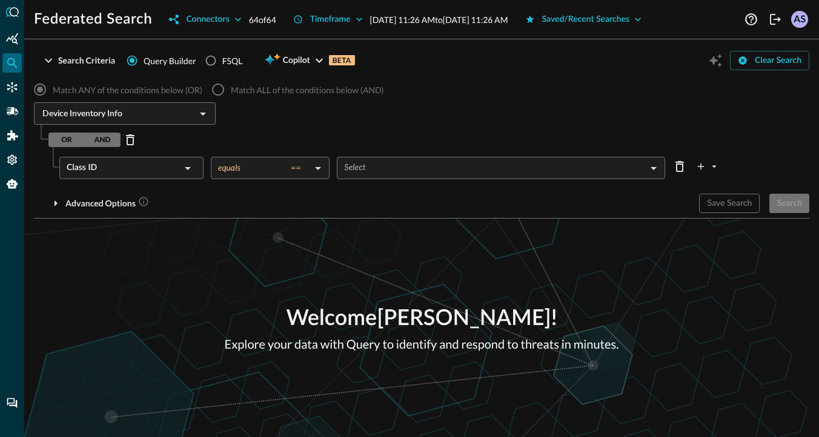
click at [168, 170] on div "Class ID" at bounding box center [124, 168] width 114 height 22
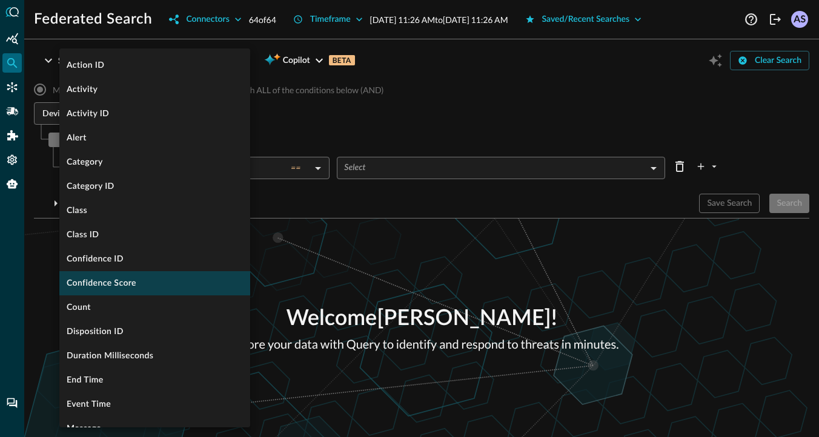
click at [131, 284] on li "Confidence Score" at bounding box center [154, 283] width 191 height 24
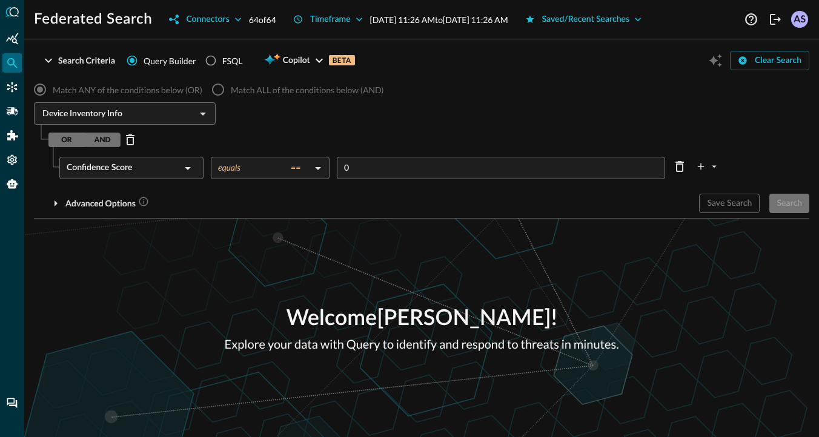
click at [291, 173] on body "Federated Search Connectors 64 of 64 Timeframe Oct 14, 2025 11:26 AM to Oct 15,…" at bounding box center [409, 218] width 819 height 437
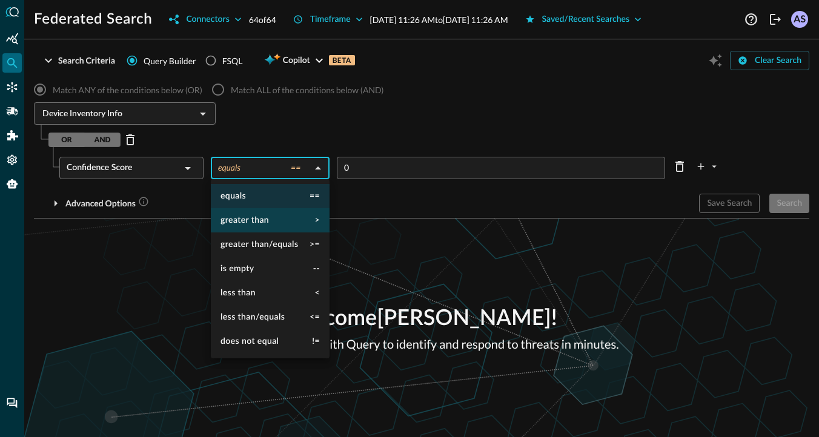
click at [272, 229] on li "greater than >" at bounding box center [270, 220] width 119 height 24
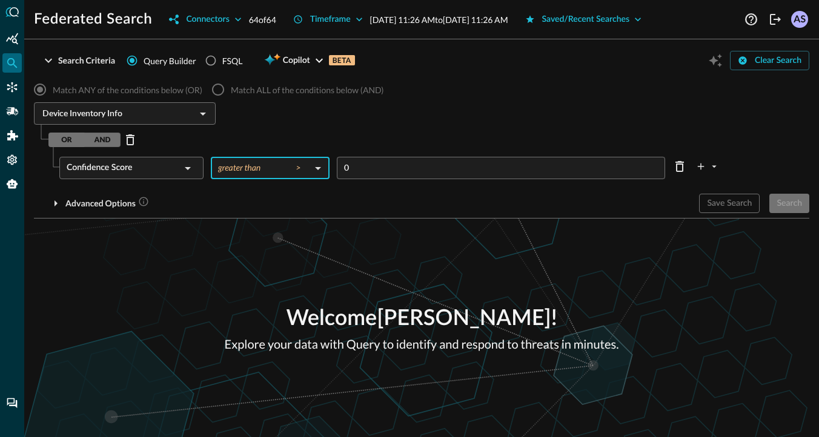
click at [175, 160] on div "Confidence Score" at bounding box center [124, 168] width 114 height 22
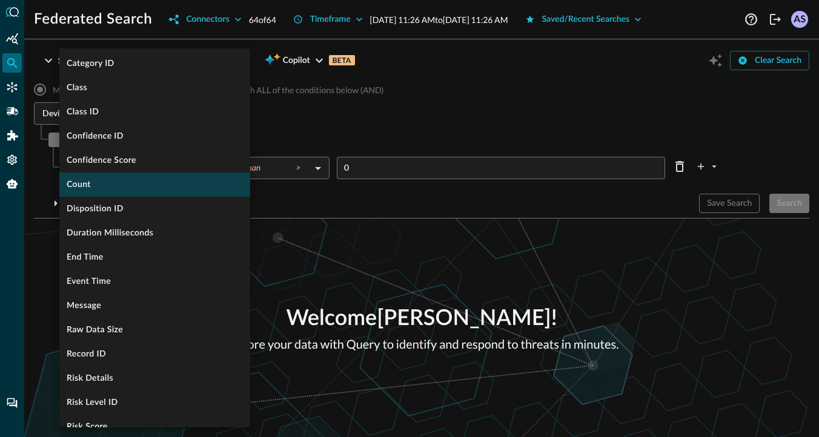
scroll to position [128, 0]
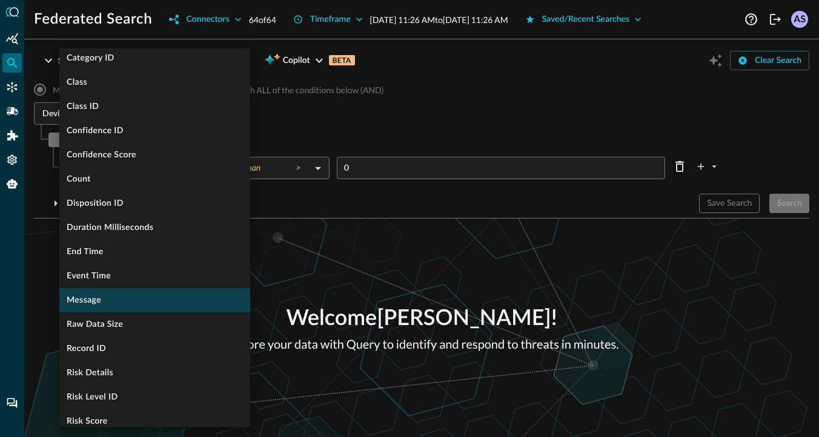
click at [118, 307] on li "Message" at bounding box center [154, 300] width 191 height 24
type input "equals"
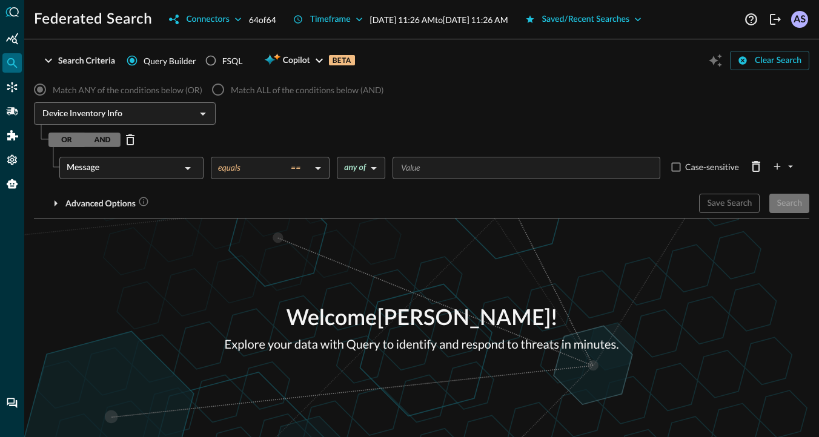
scroll to position [0, 0]
